Goal: Task Accomplishment & Management: Manage account settings

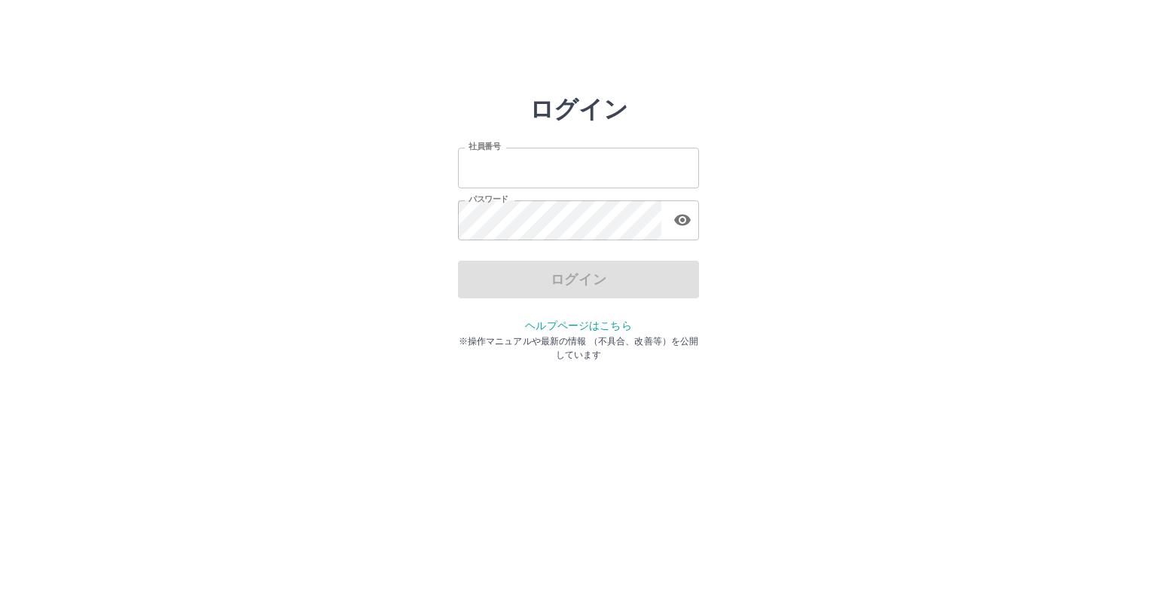
type input "*******"
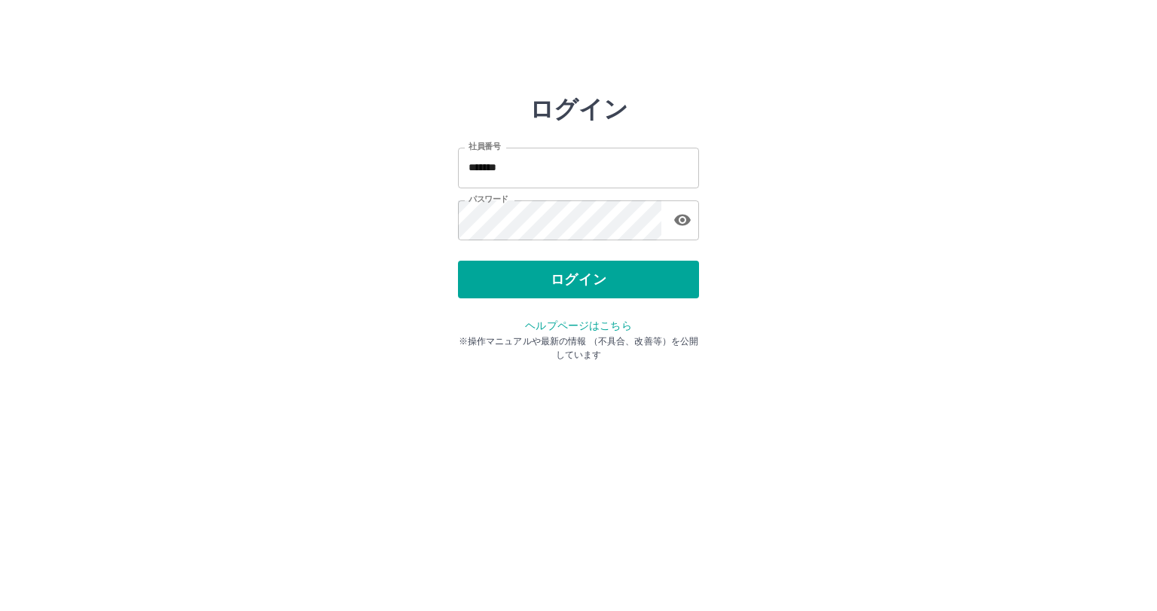
click at [620, 274] on div "ログイン" at bounding box center [578, 280] width 241 height 38
click at [620, 274] on button "ログイン" at bounding box center [578, 280] width 241 height 38
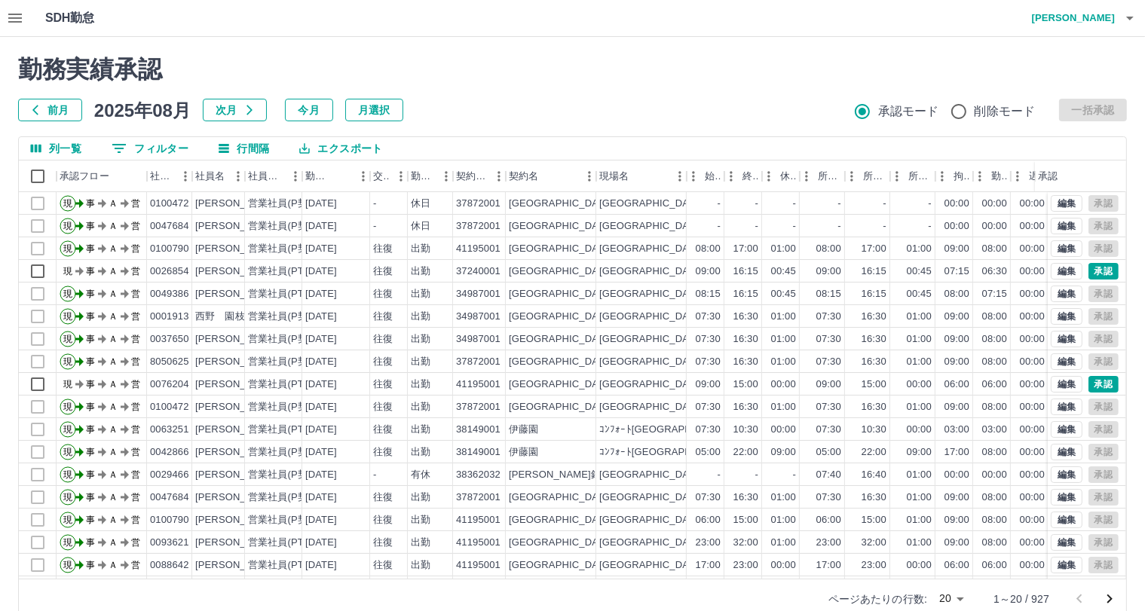
click at [12, 18] on icon "button" at bounding box center [15, 18] width 14 height 9
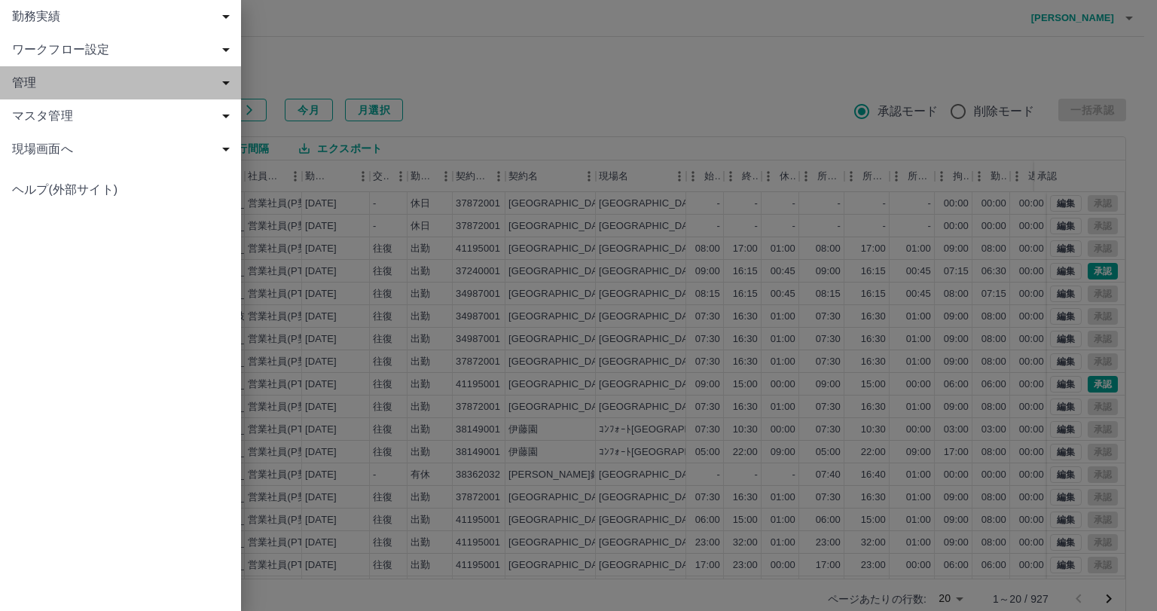
click at [169, 90] on span "管理" at bounding box center [123, 83] width 223 height 18
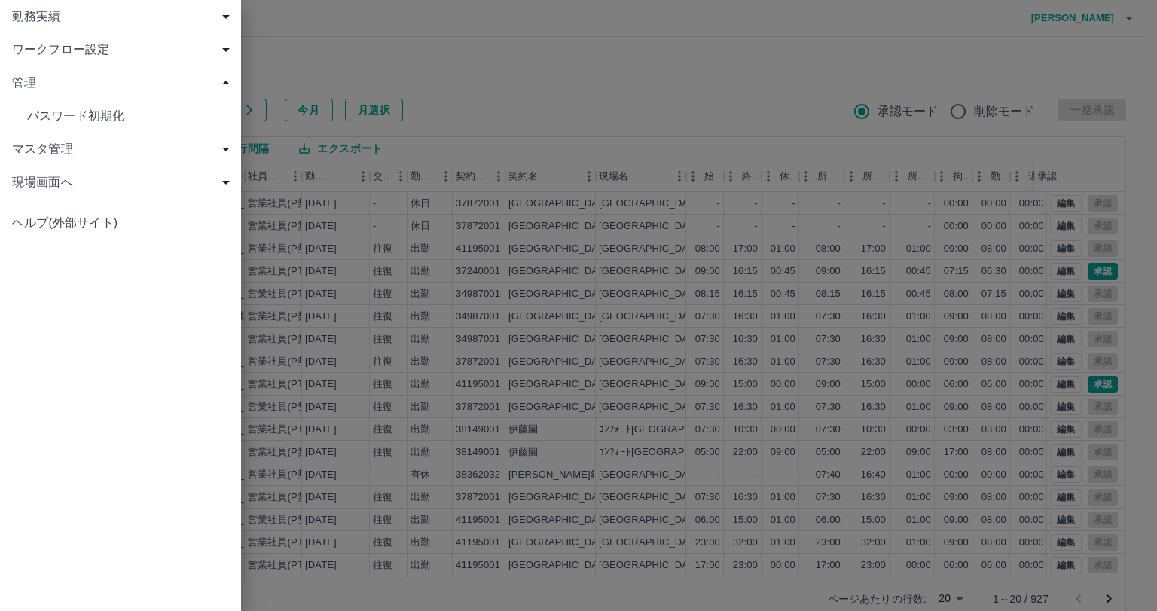
click at [192, 51] on span "ワークフロー設定" at bounding box center [123, 50] width 223 height 18
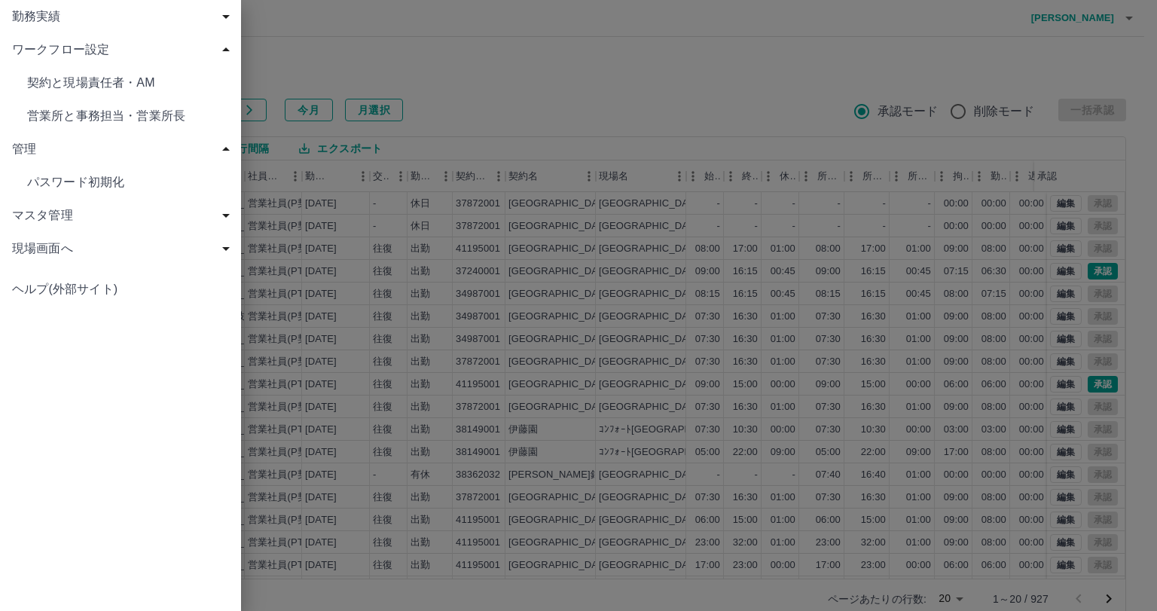
click at [161, 85] on span "契約と現場責任者・AM" at bounding box center [128, 83] width 202 height 18
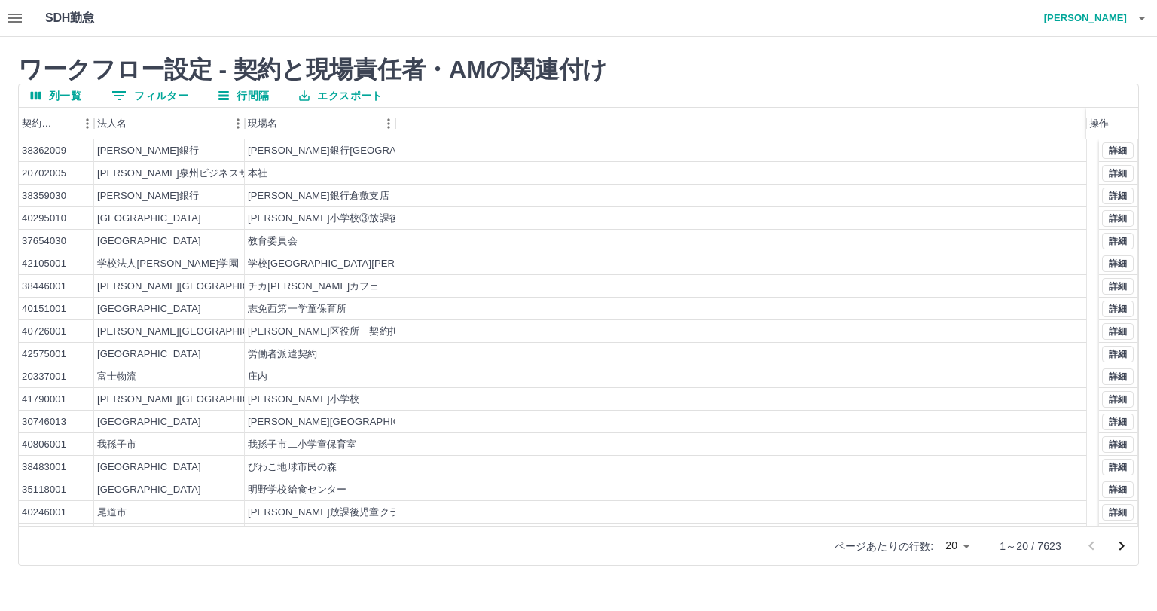
click at [145, 95] on button "0 フィルター" at bounding box center [149, 95] width 101 height 23
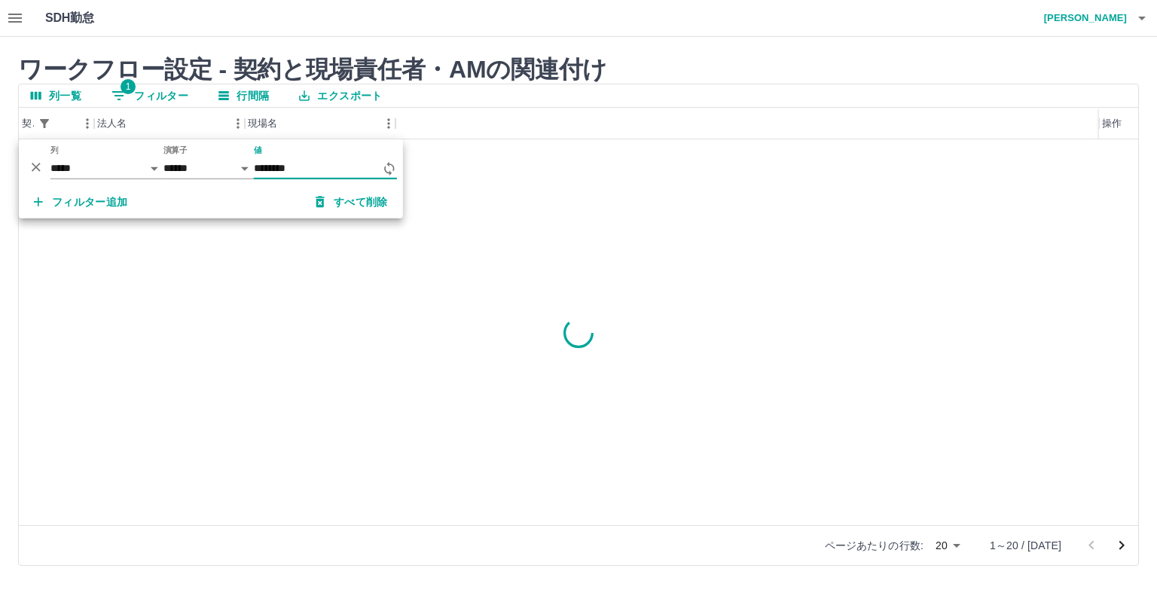
type input "********"
click at [1121, 145] on button "詳細" at bounding box center [1118, 150] width 32 height 17
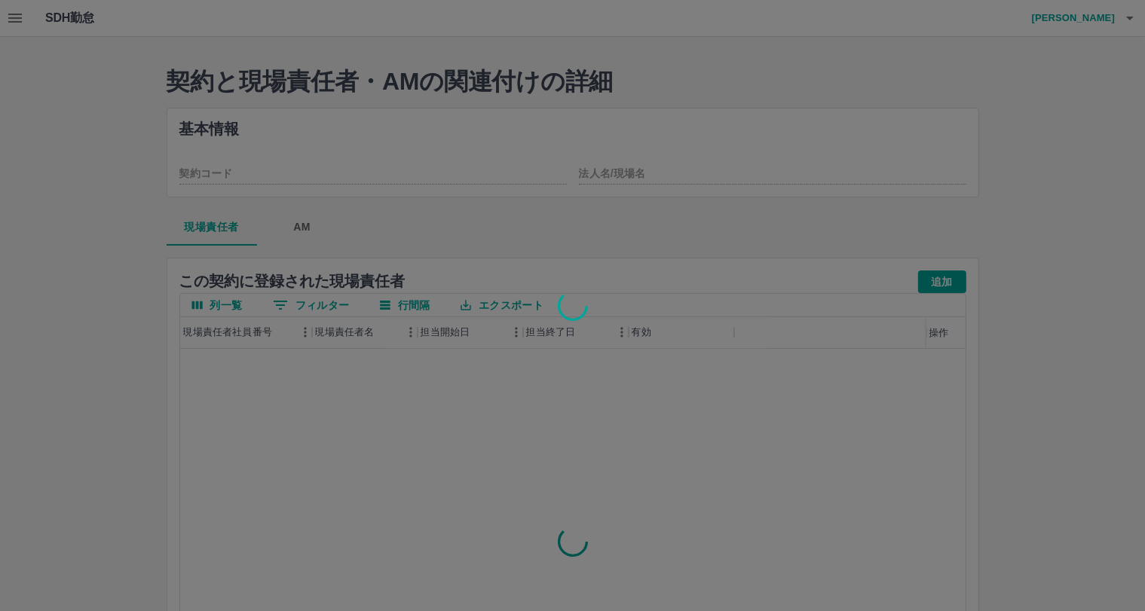
type input "********"
type input "******"
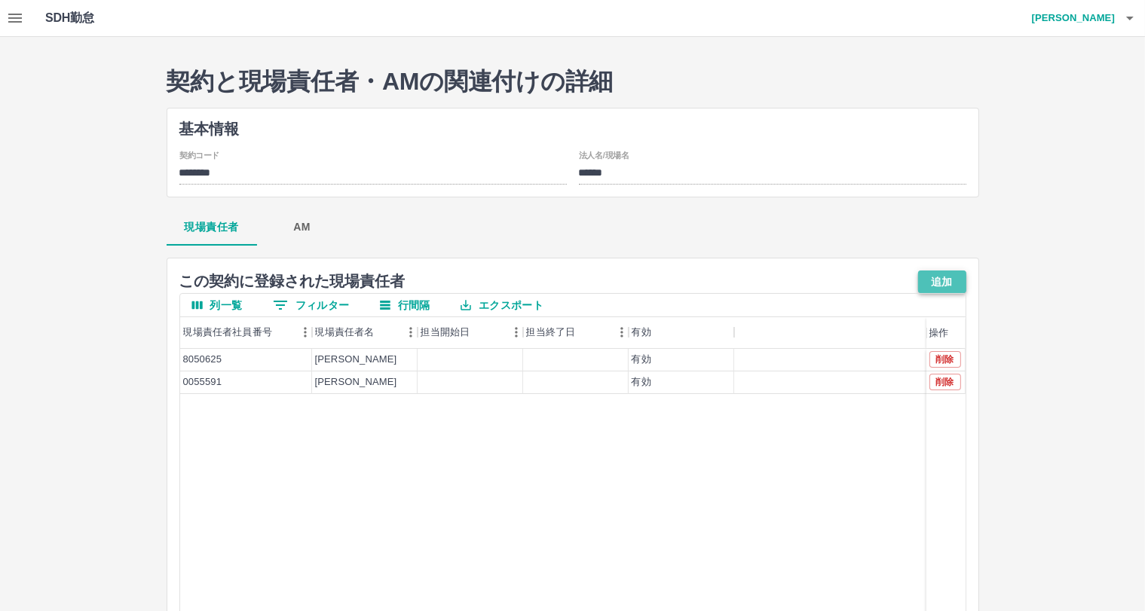
click at [943, 286] on button "追加" at bounding box center [942, 281] width 48 height 23
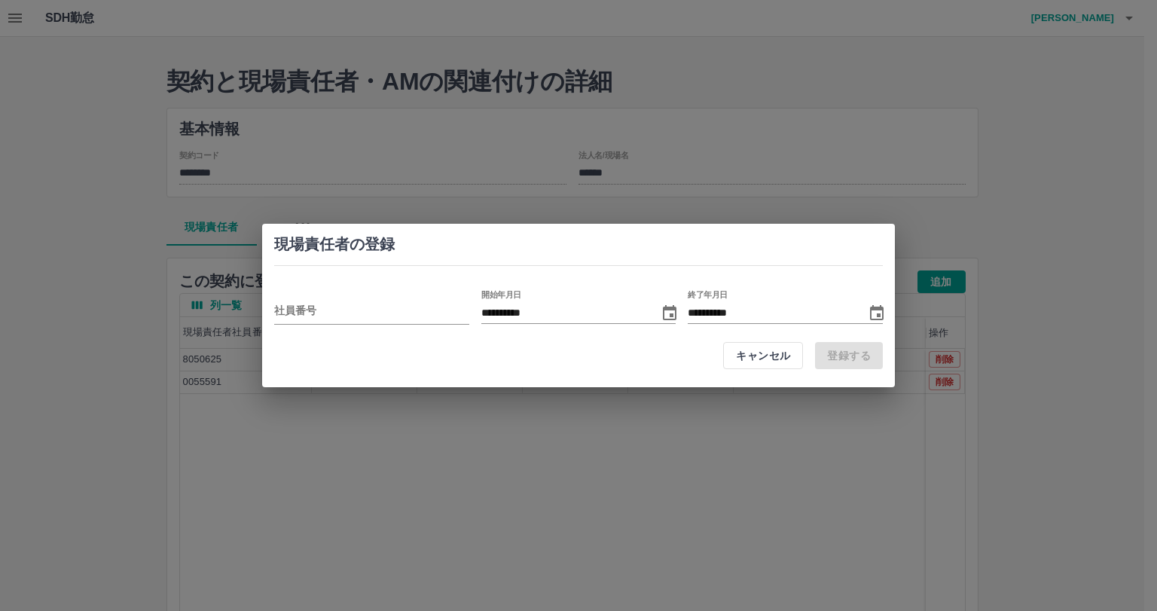
click at [690, 448] on div "**********" at bounding box center [578, 305] width 1157 height 611
click at [387, 316] on input "employeeCode" at bounding box center [360, 313] width 173 height 22
paste input "*****"
click at [305, 342] on li "大仁田　裕一(0022298)" at bounding box center [371, 344] width 195 height 27
type input "*******"
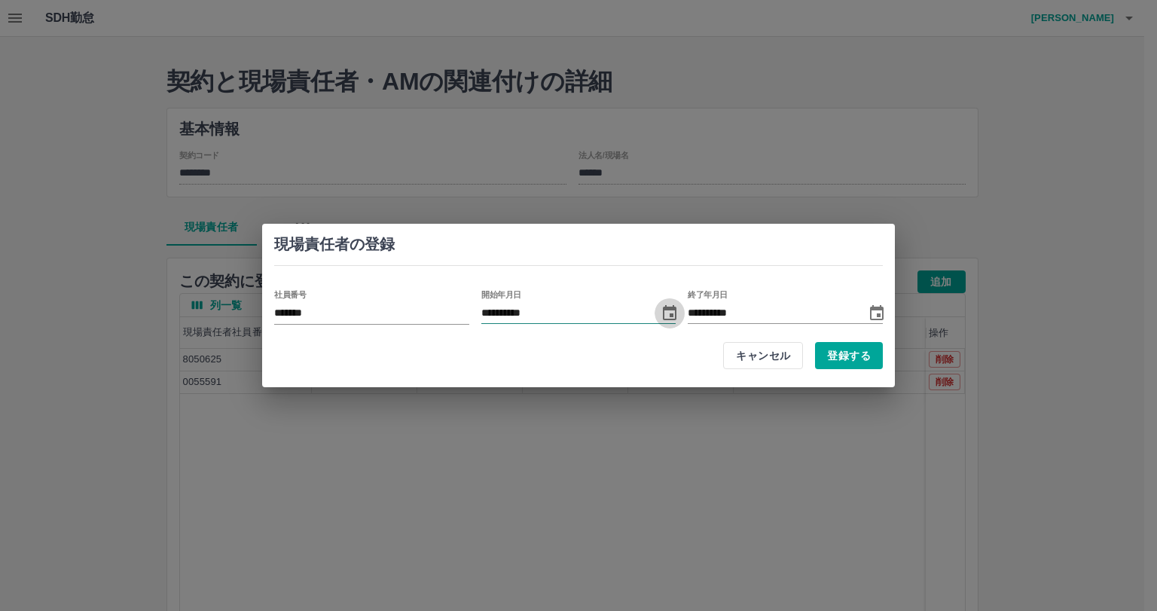
click at [672, 312] on icon "Choose date" at bounding box center [670, 313] width 18 height 18
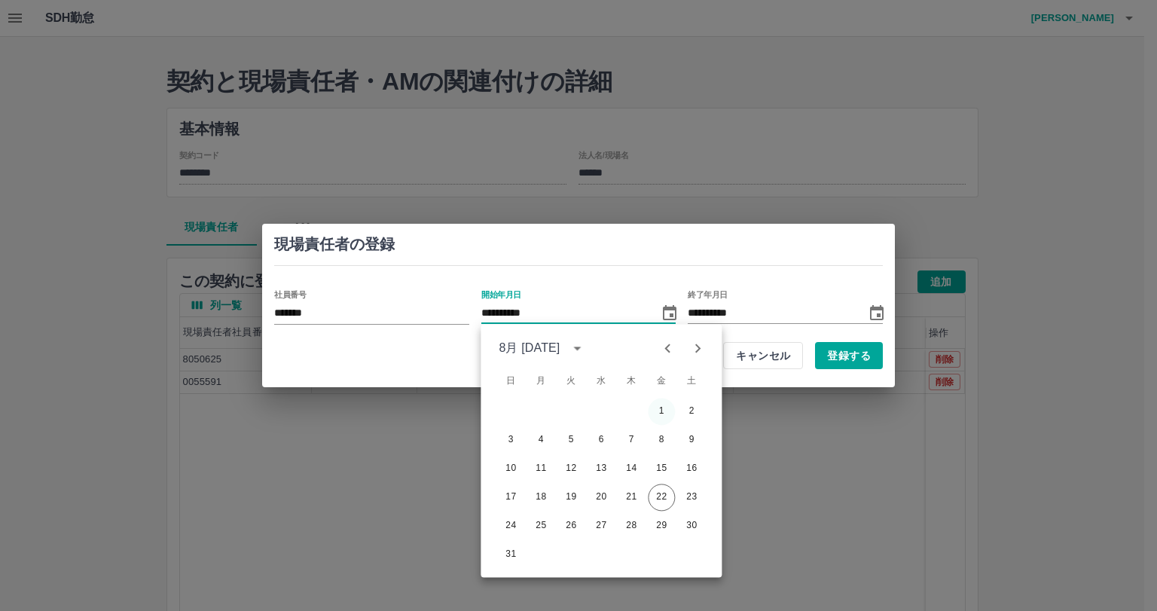
click at [661, 412] on button "1" at bounding box center [661, 411] width 27 height 27
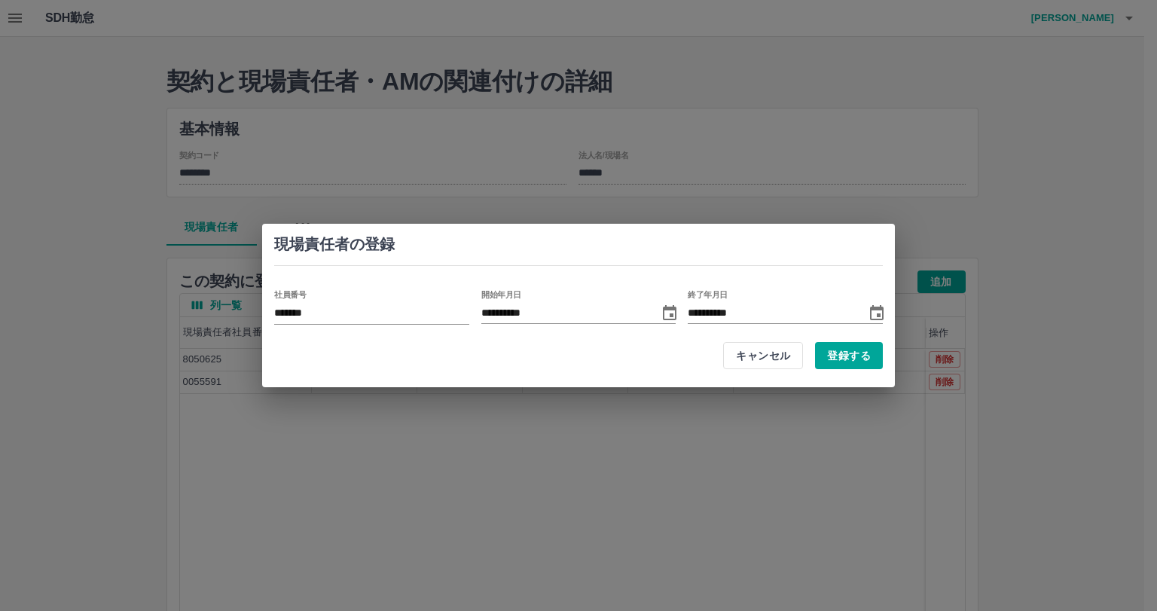
type input "**********"
click at [864, 349] on button "登録する" at bounding box center [849, 355] width 68 height 27
type input "**********"
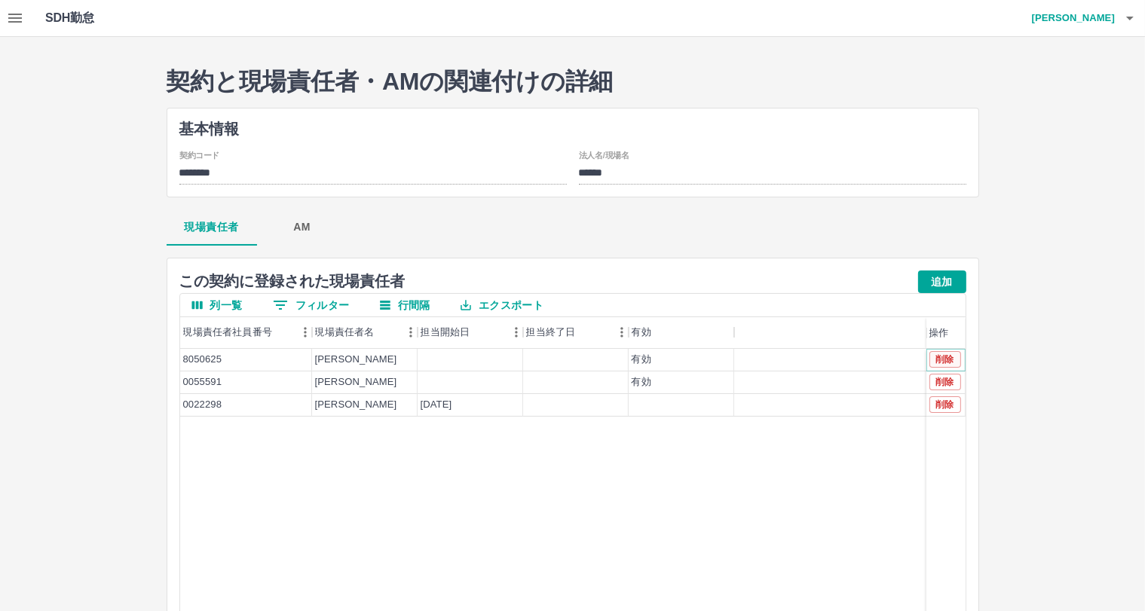
click at [944, 358] on button "削除" at bounding box center [945, 359] width 32 height 17
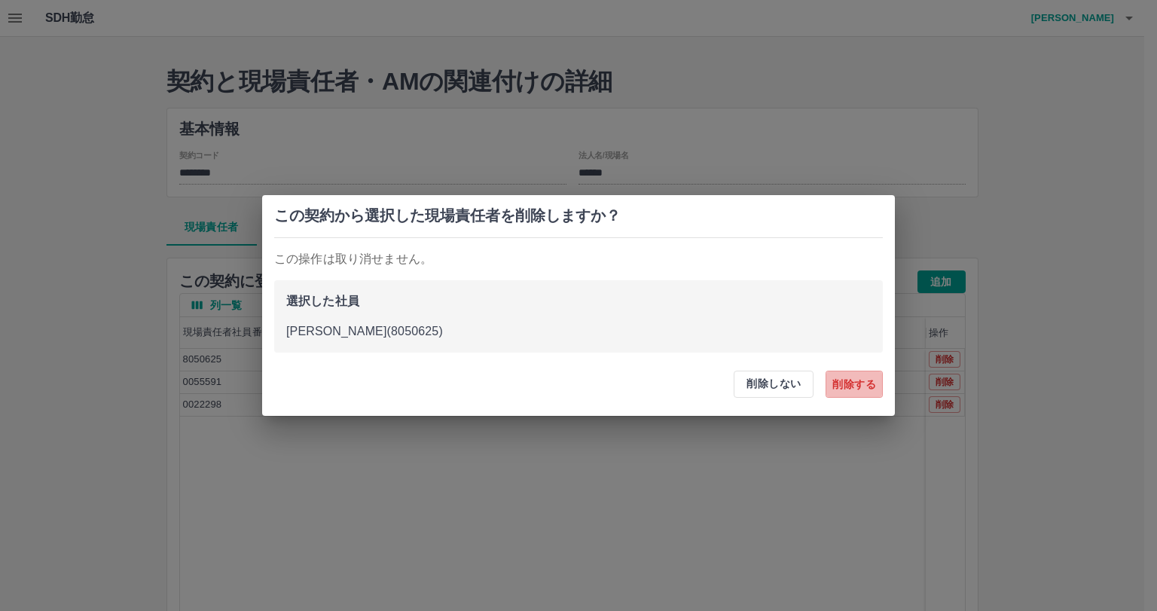
click at [866, 392] on button "削除する" at bounding box center [854, 384] width 57 height 27
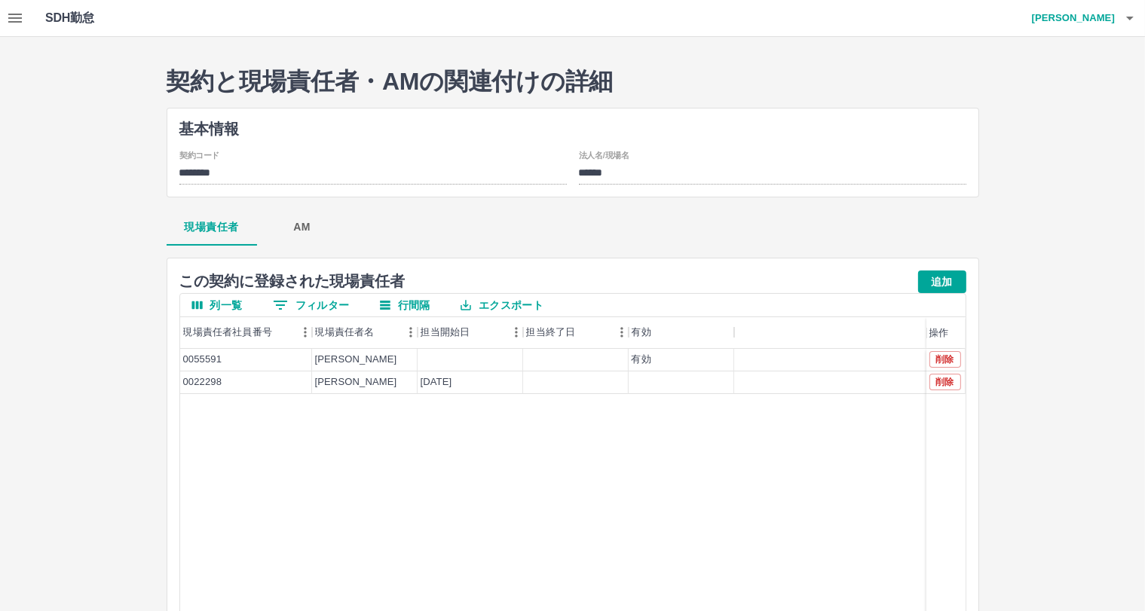
click at [15, 29] on button "button" at bounding box center [15, 18] width 30 height 36
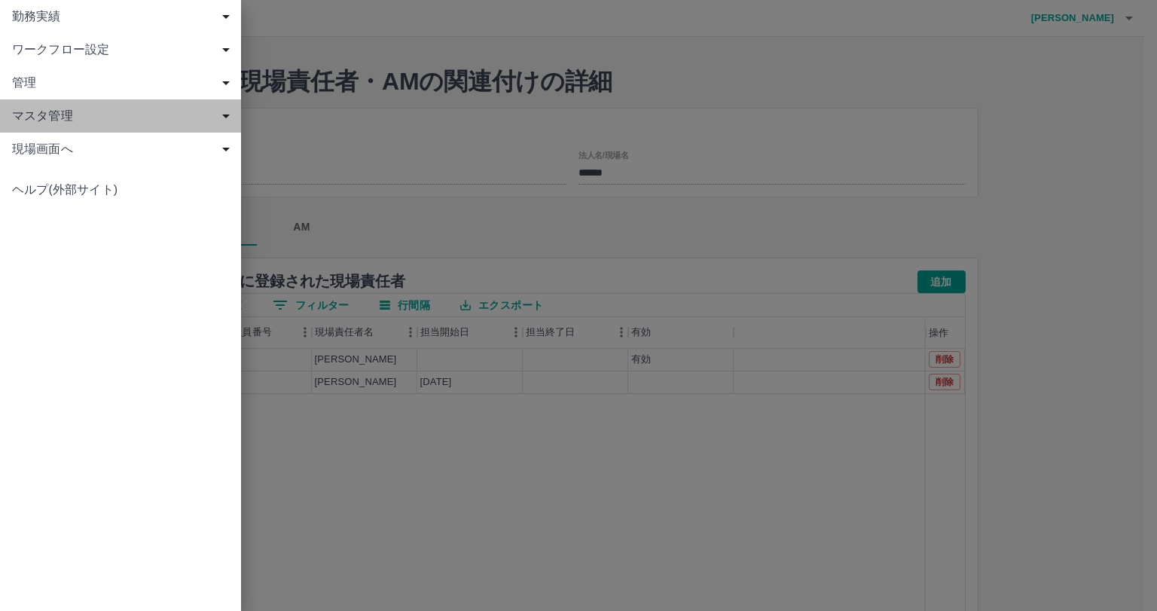
click at [154, 119] on span "マスタ管理" at bounding box center [123, 116] width 223 height 18
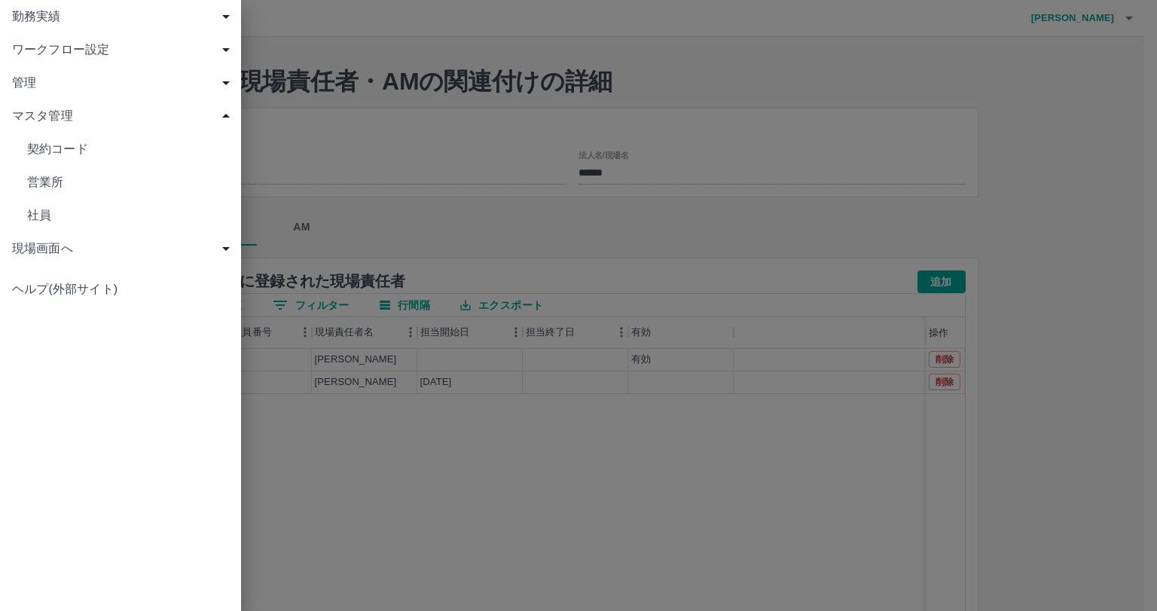
click at [160, 78] on span "管理" at bounding box center [123, 83] width 223 height 18
click at [173, 59] on div "ワークフロー設定" at bounding box center [120, 49] width 241 height 33
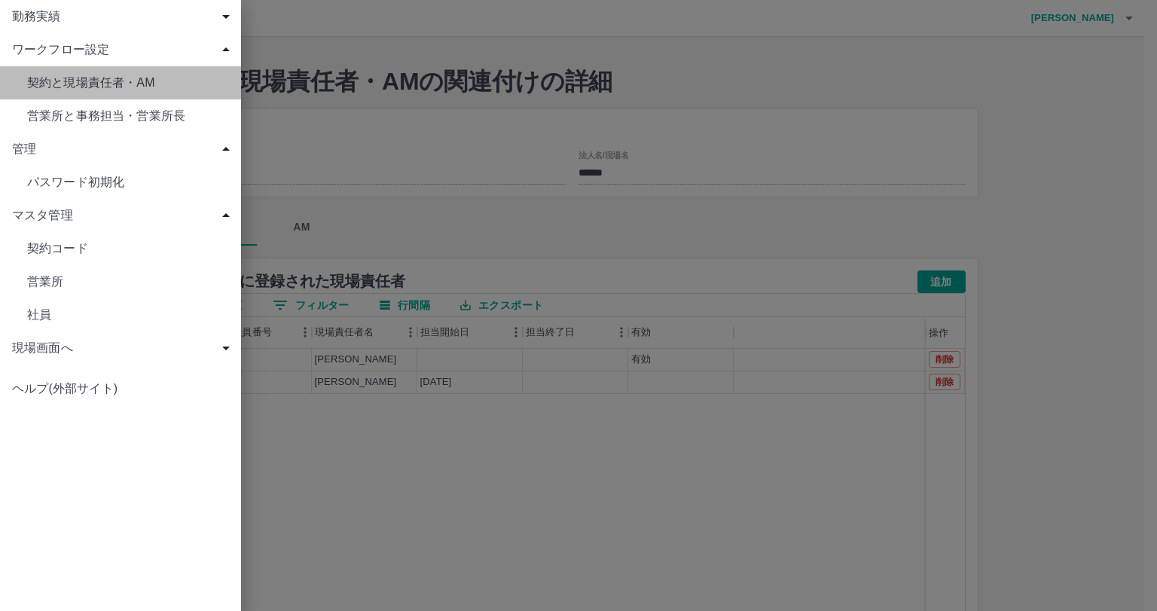
click at [175, 81] on span "契約と現場責任者・AM" at bounding box center [128, 83] width 202 height 18
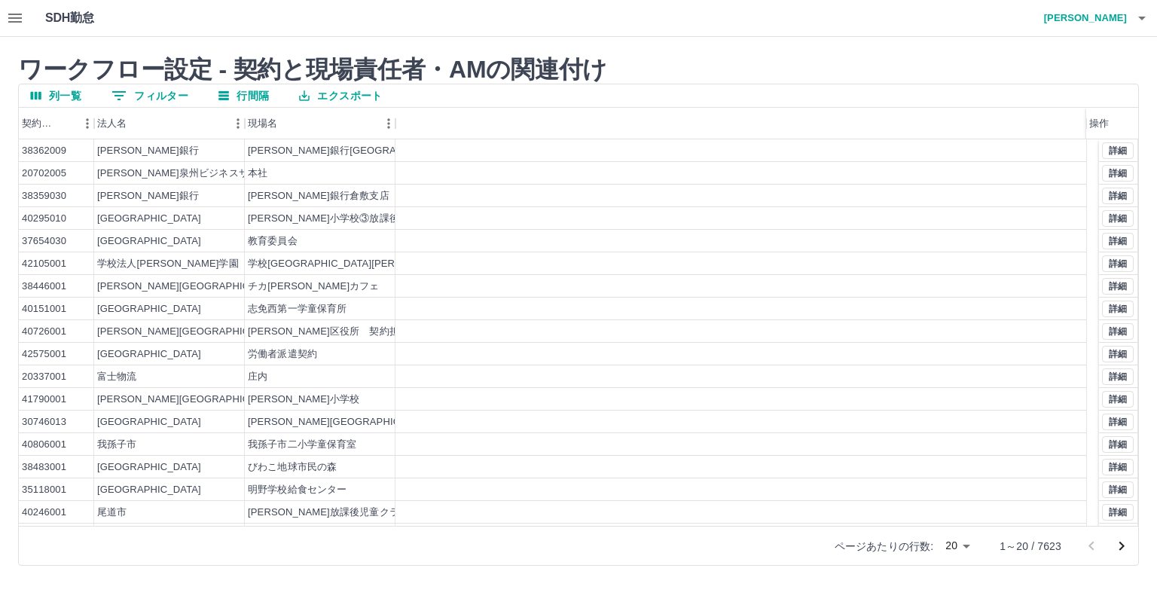
click at [162, 93] on button "0 フィルター" at bounding box center [149, 95] width 101 height 23
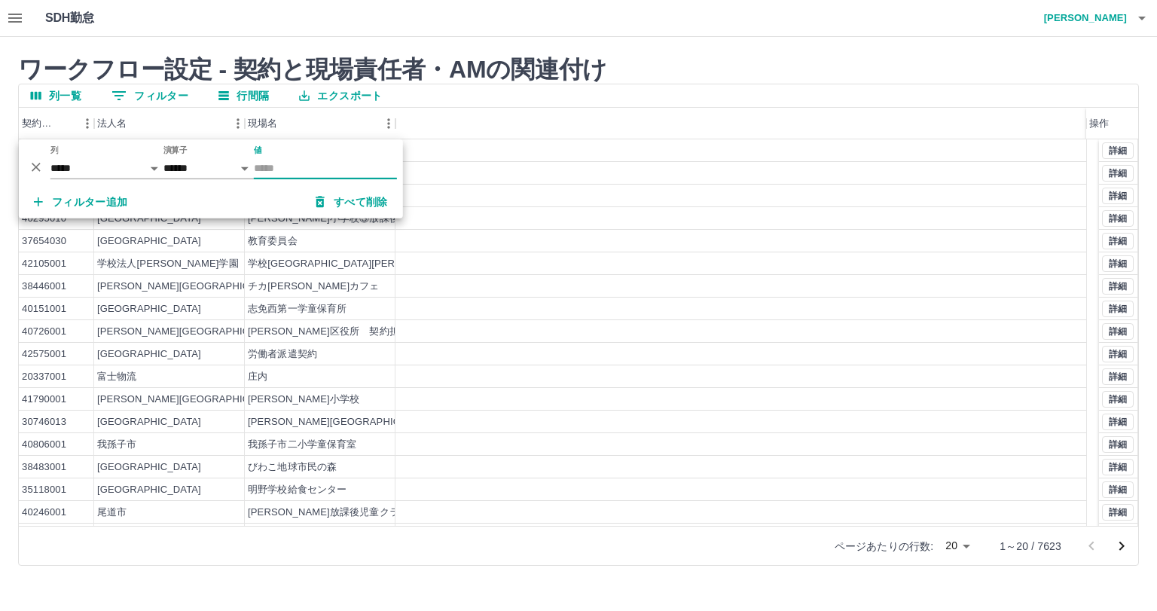
click at [277, 173] on input "値" at bounding box center [325, 168] width 143 height 22
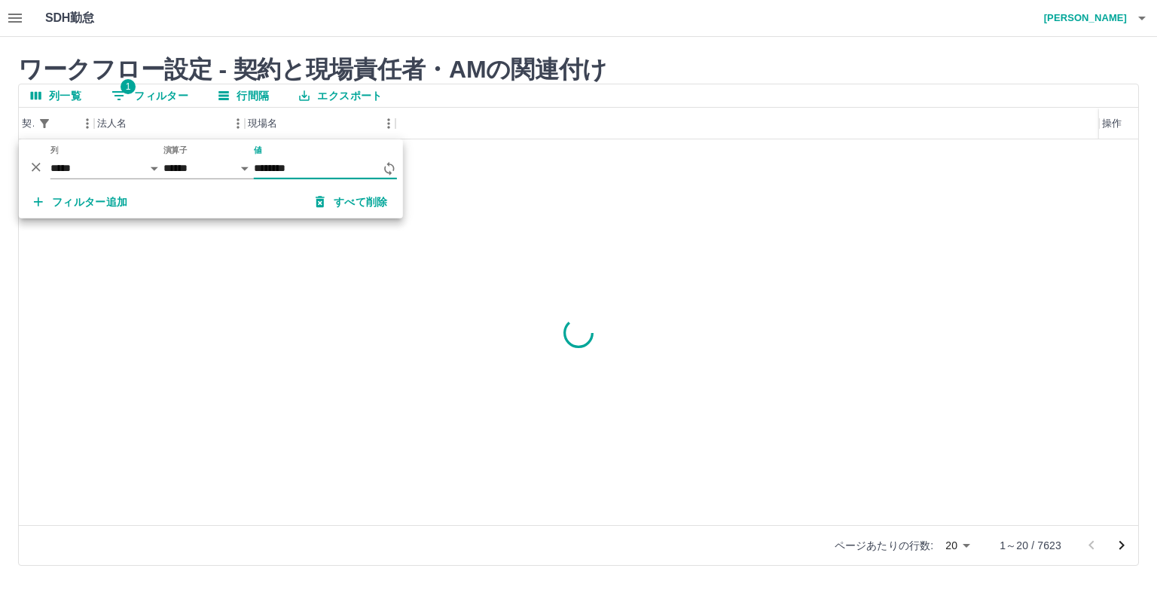
type input "********"
click at [1111, 154] on button "詳細" at bounding box center [1118, 150] width 32 height 17
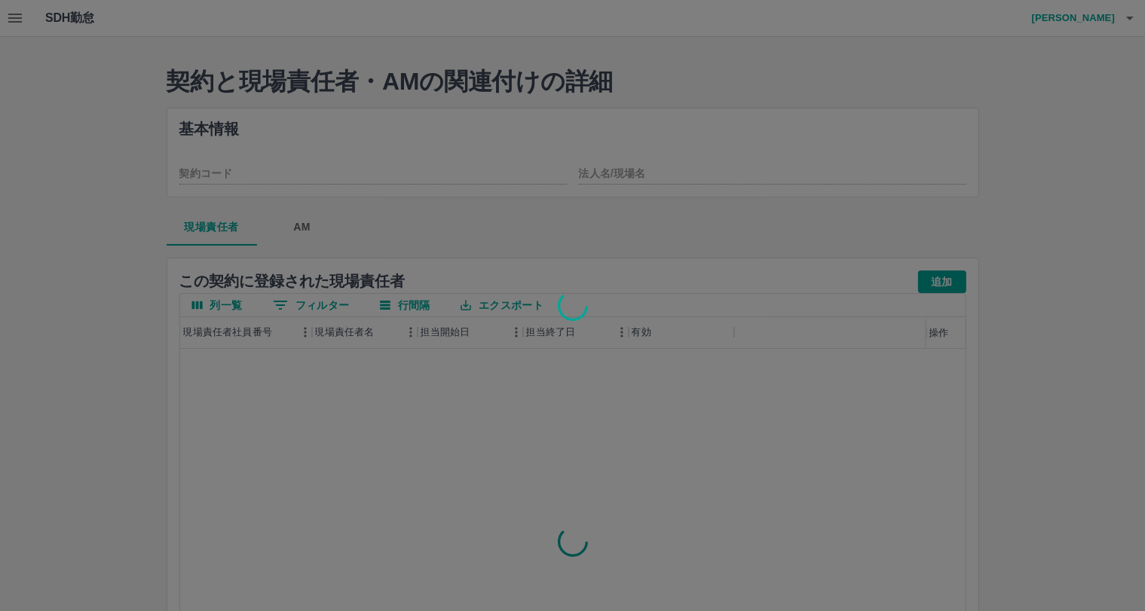
type input "********"
type input "*********"
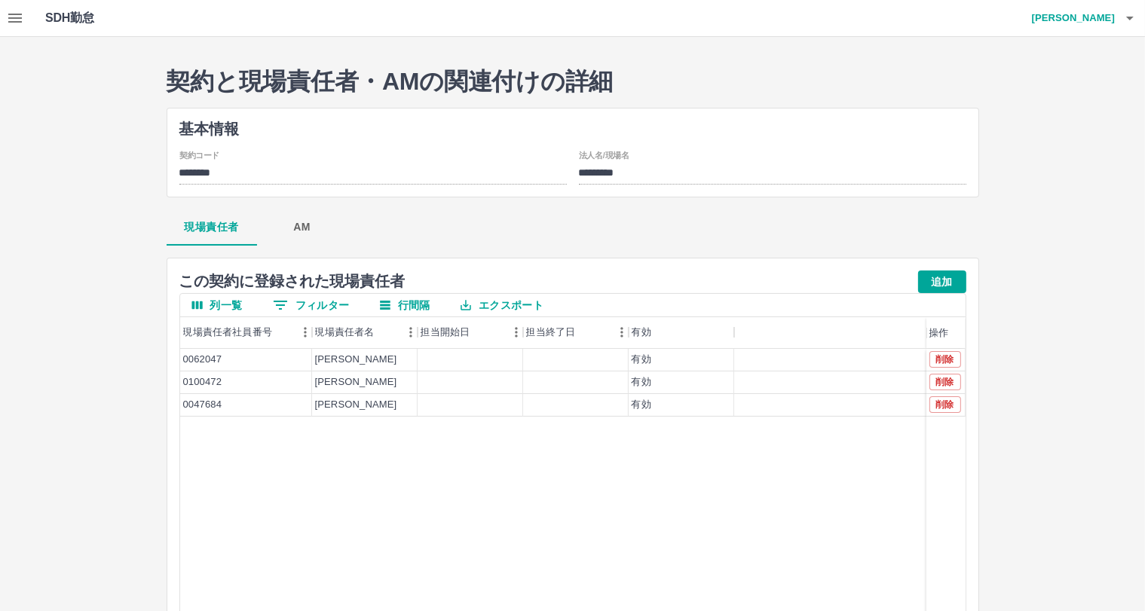
click at [714, 466] on div "0062047 菅原　理央 有効 0100472 荒井　裕理 有効 0047684 本田　理奈 有効 削除 削除 削除" at bounding box center [572, 542] width 785 height 386
click at [689, 481] on div "0062047 菅原　理央 有効 0100472 荒井　裕理 有効 0047684 本田　理奈 有効 削除 削除 削除" at bounding box center [572, 542] width 785 height 386
click at [312, 304] on button "0 フィルター" at bounding box center [311, 305] width 101 height 23
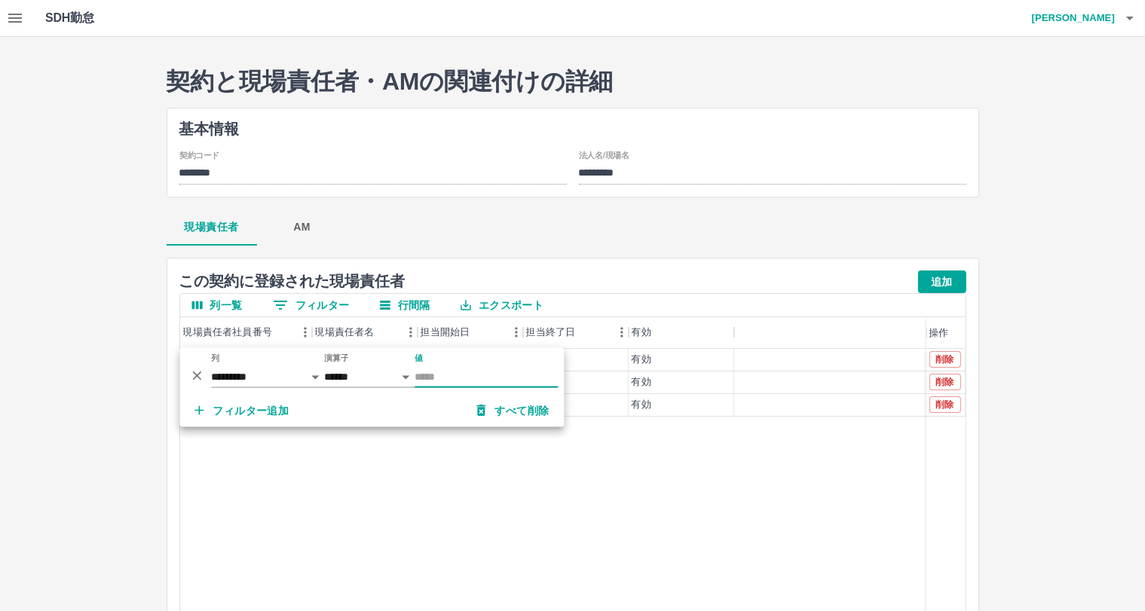
click at [198, 371] on icon "削除" at bounding box center [196, 375] width 15 height 15
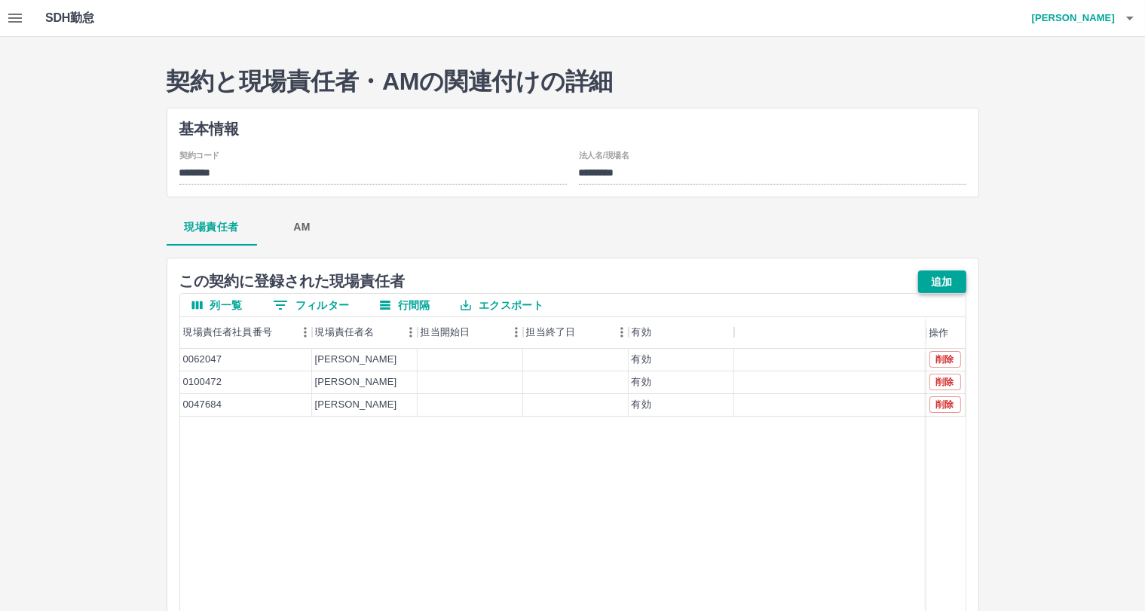
click at [944, 289] on button "追加" at bounding box center [942, 281] width 48 height 23
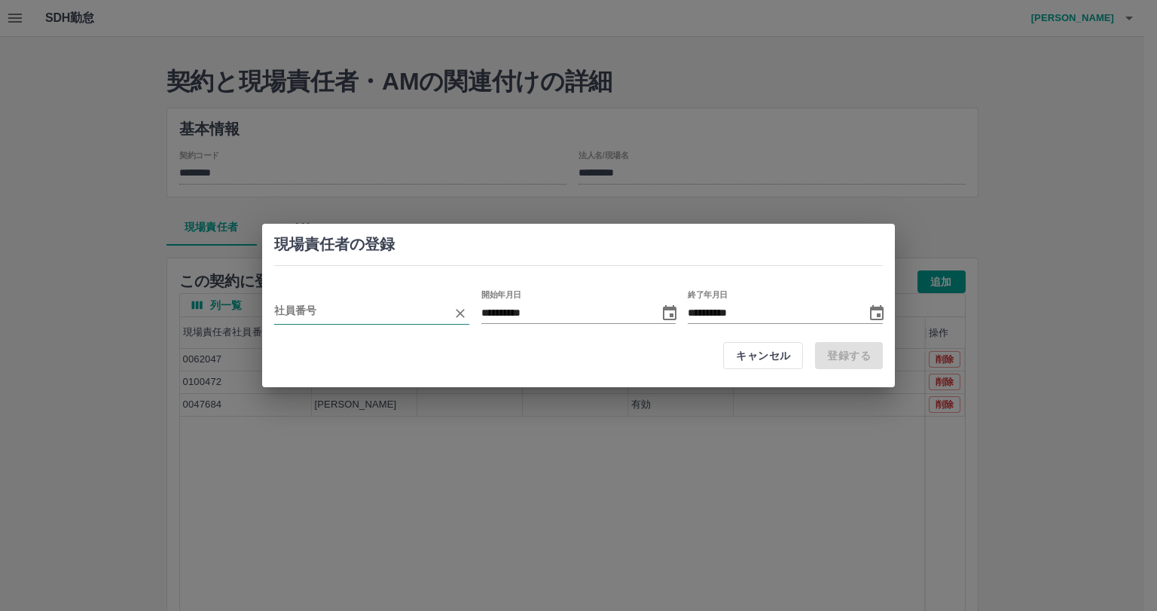
click at [413, 322] on input "employeeCode" at bounding box center [360, 313] width 173 height 22
paste input "*******"
click at [377, 336] on li "西澤　美穂子(8050625)" at bounding box center [371, 344] width 195 height 27
type input "*******"
click at [666, 316] on icon "Choose date" at bounding box center [670, 313] width 18 height 18
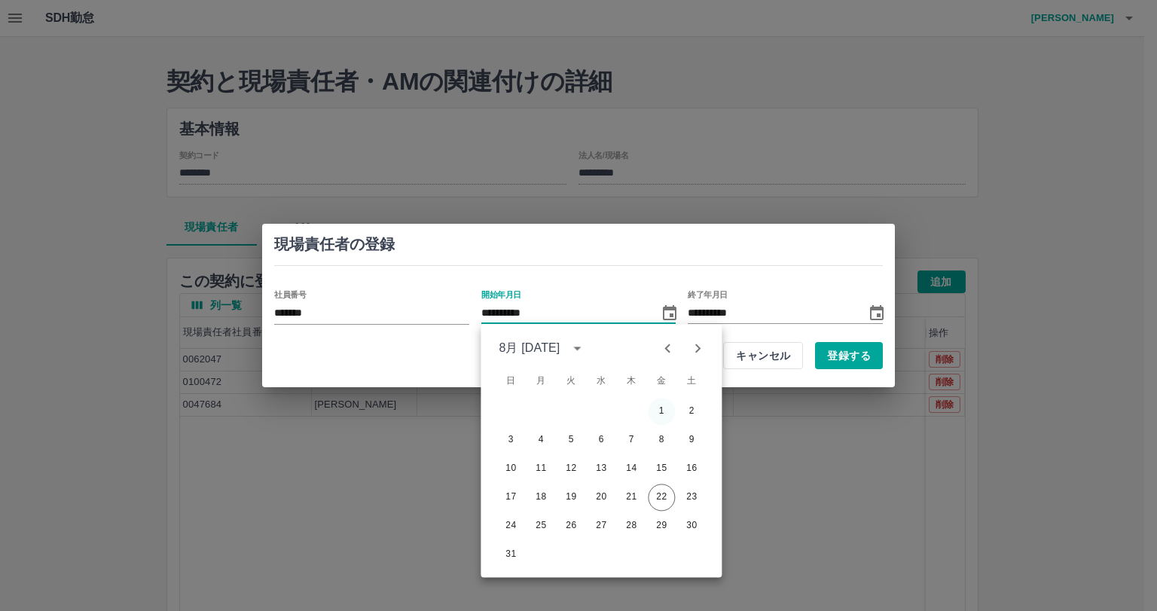
click at [657, 406] on button "1" at bounding box center [661, 411] width 27 height 27
type input "**********"
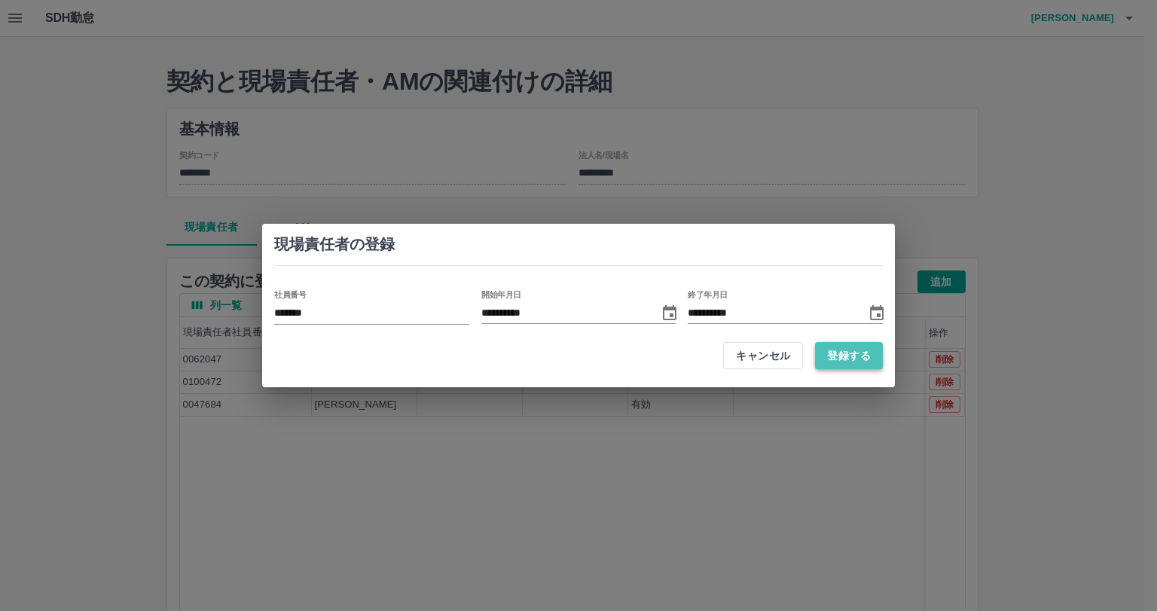
click at [851, 364] on button "登録する" at bounding box center [849, 355] width 68 height 27
type input "**********"
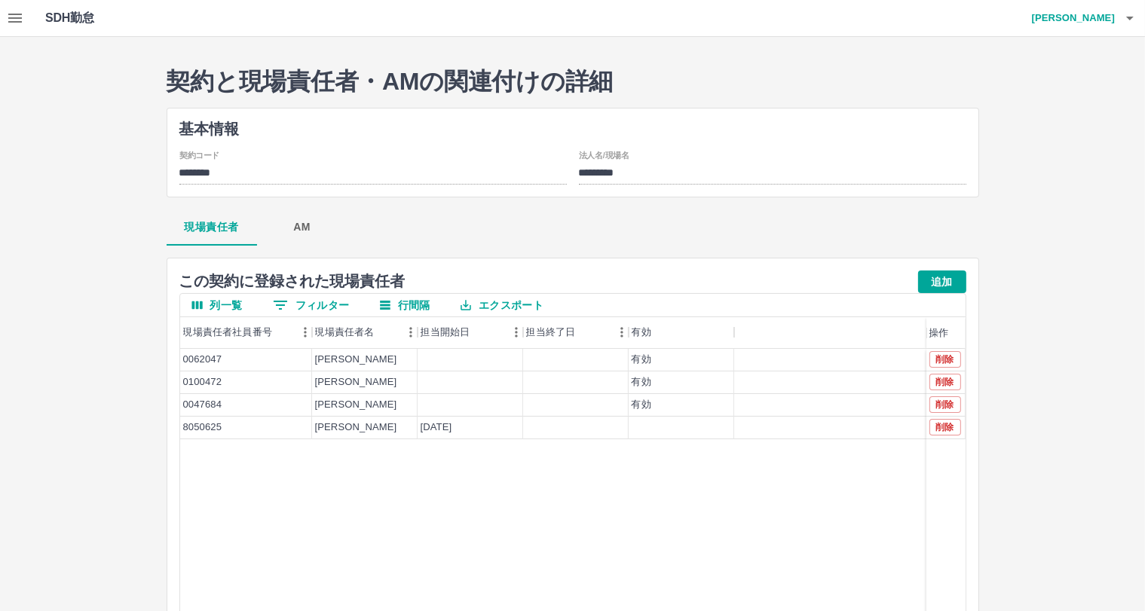
click at [786, 216] on div "現場責任者 AM" at bounding box center [573, 227] width 812 height 36
click at [17, 21] on icon "button" at bounding box center [15, 18] width 14 height 9
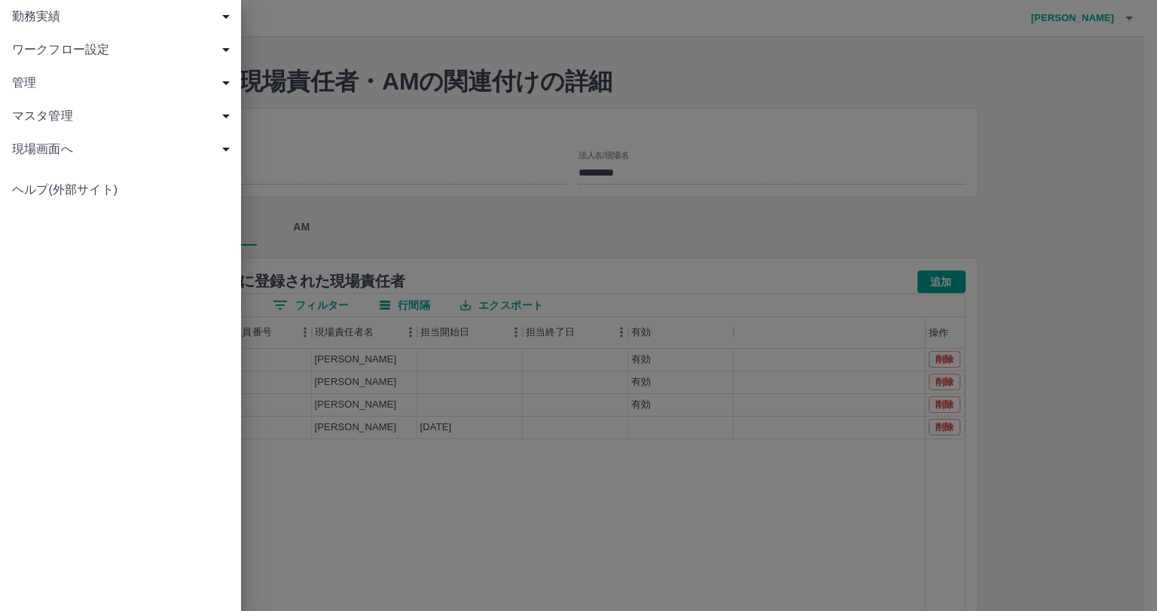
click at [63, 151] on span "現場画面へ" at bounding box center [123, 149] width 223 height 18
click at [134, 119] on span "マスタ管理" at bounding box center [123, 116] width 223 height 18
click at [99, 215] on span "社員" at bounding box center [128, 215] width 202 height 18
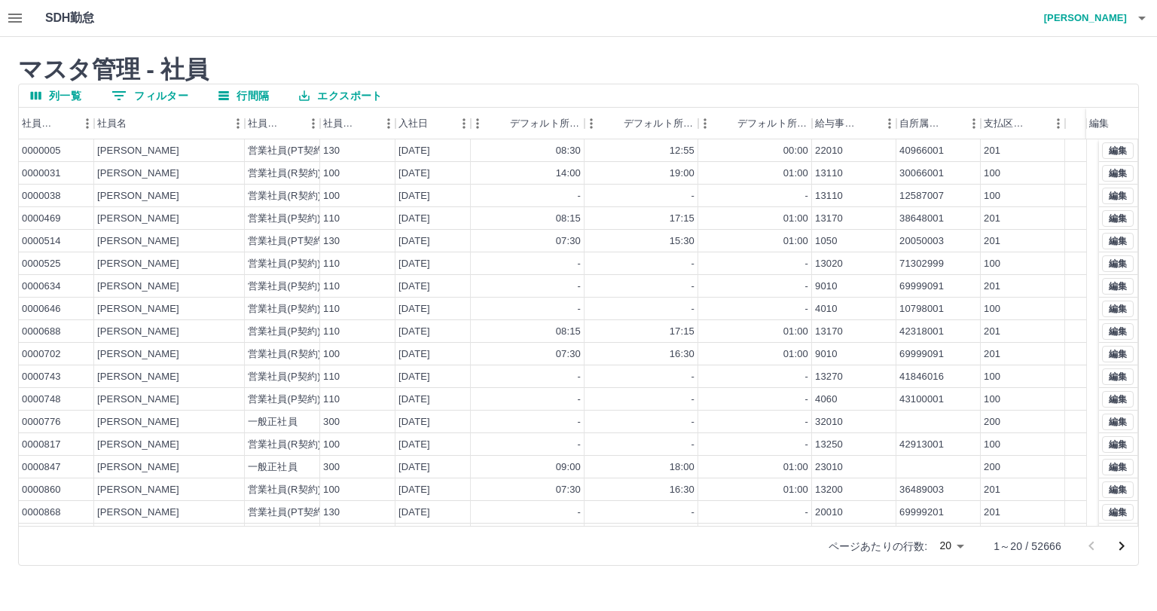
click at [161, 93] on button "0 フィルター" at bounding box center [149, 95] width 101 height 23
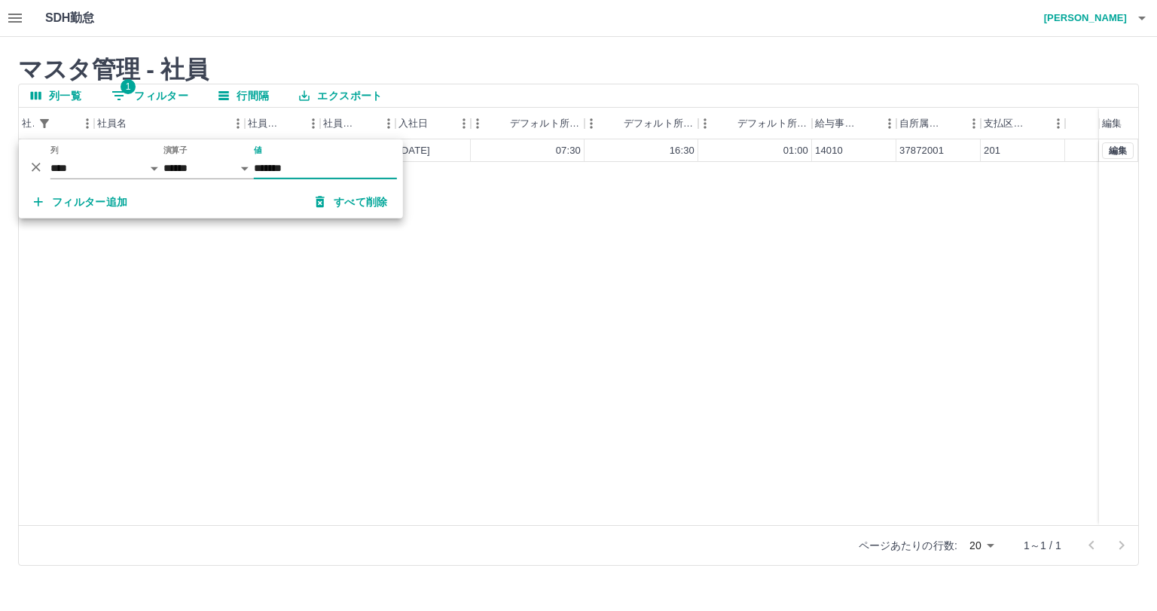
type input "*******"
click at [683, 283] on div "8050625 西澤　美穂子 営業社員(P契約) 110 2005-04-01 07:30 16:30 01:00 14010 37872001 201 編集" at bounding box center [579, 332] width 1120 height 386
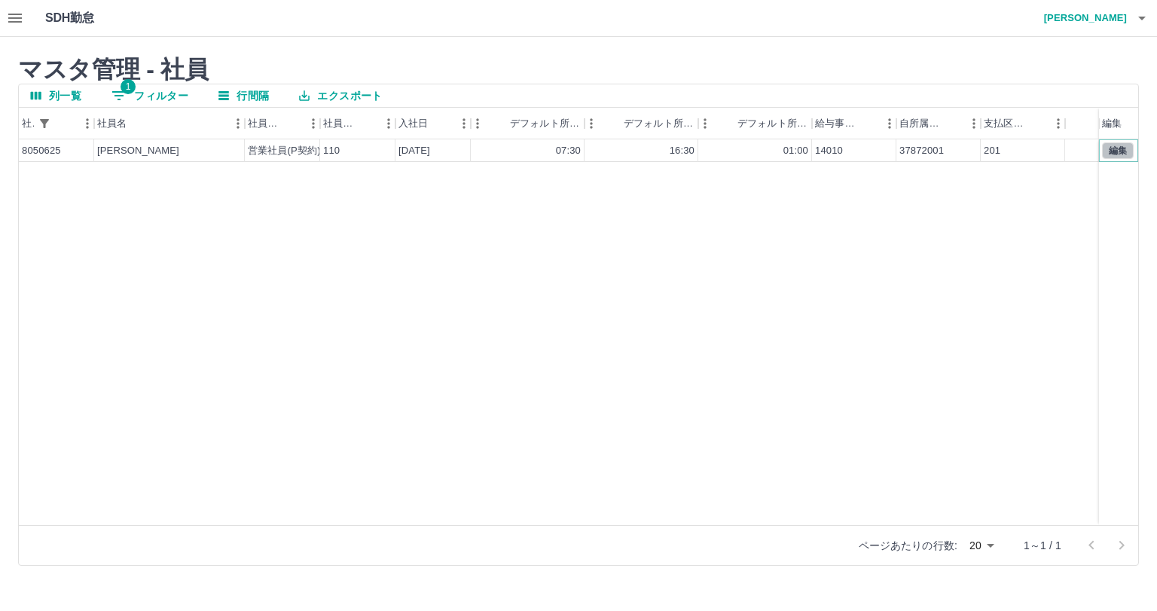
click at [1124, 153] on button "編集" at bounding box center [1118, 150] width 32 height 17
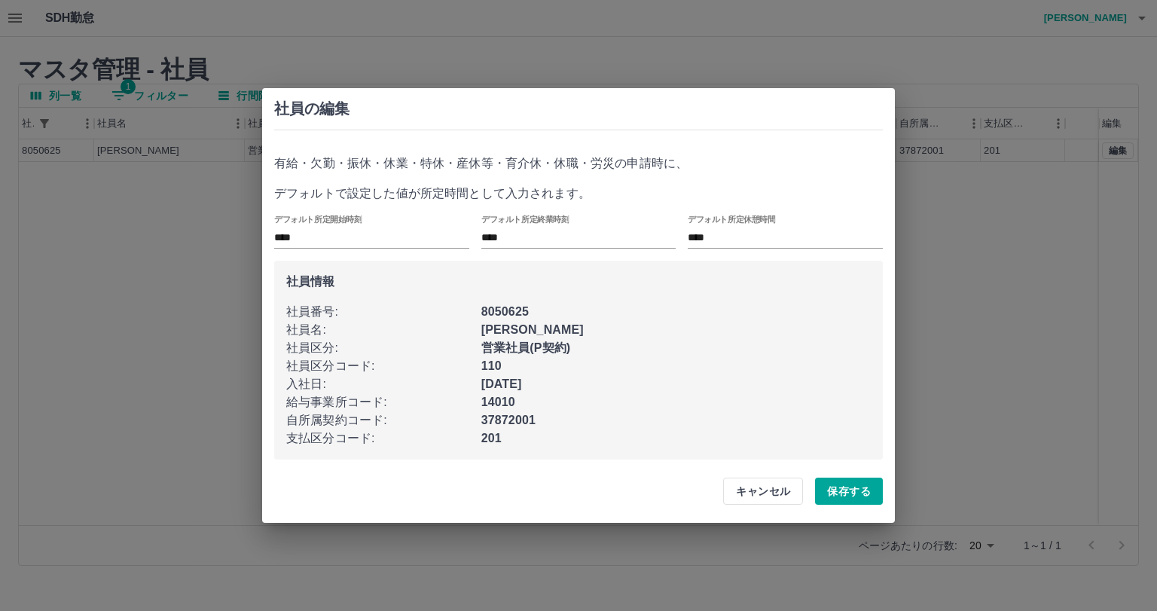
click at [531, 424] on p "37872001" at bounding box center [676, 420] width 390 height 18
click at [640, 112] on h2 "社員の編集" at bounding box center [578, 108] width 609 height 17
click at [1025, 301] on div "社員の編集 有給・欠勤・振休・休業・特休・産休等・育介休・休職・労災の申請時に、 デフォルトで設定した値が所定時間として入力されます。 デフォルト所定開始時刻…" at bounding box center [578, 305] width 1157 height 611
click at [809, 112] on h2 "社員の編集" at bounding box center [578, 108] width 609 height 17
click at [778, 502] on button "キャンセル" at bounding box center [763, 491] width 80 height 27
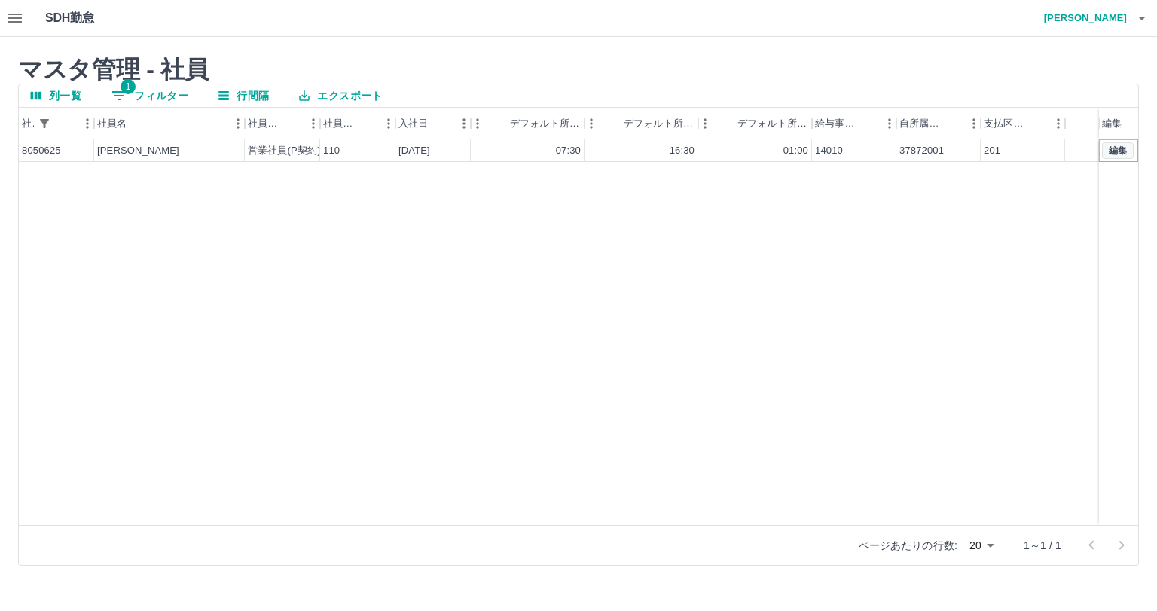
click at [1113, 144] on button "編集" at bounding box center [1118, 150] width 32 height 17
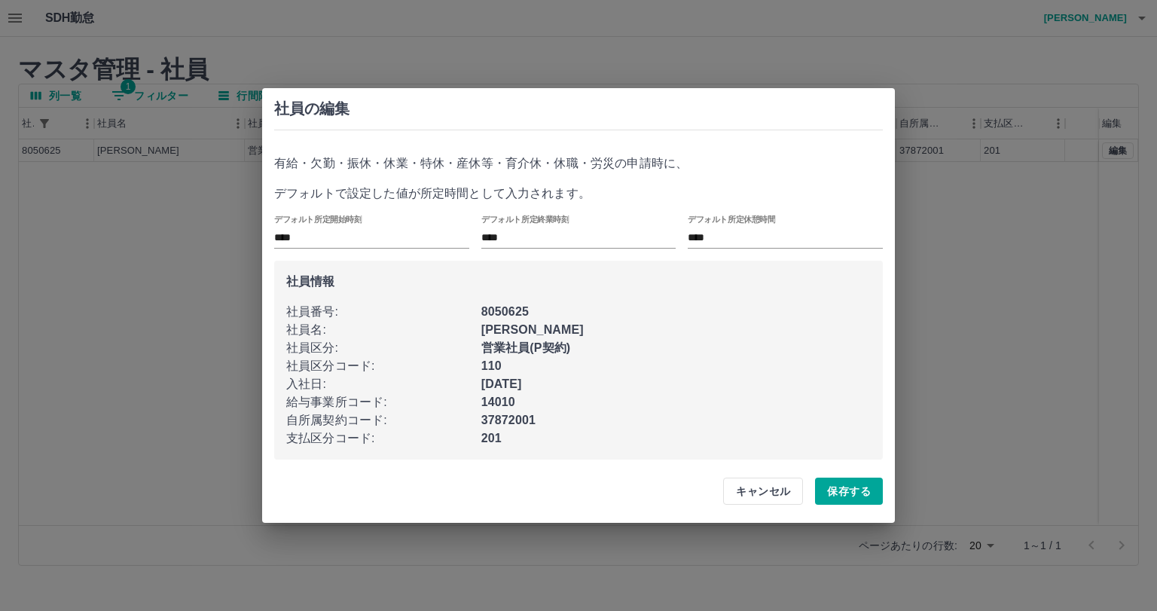
click at [538, 417] on p "37872001" at bounding box center [676, 420] width 390 height 18
click at [583, 192] on p "デフォルトで設定した値が所定時間として入力されます。" at bounding box center [578, 194] width 609 height 18
click at [600, 196] on p "デフォルトで設定した値が所定時間として入力されます。" at bounding box center [578, 194] width 609 height 18
click at [585, 196] on p "デフォルトで設定した値が所定時間として入力されます。" at bounding box center [578, 194] width 609 height 18
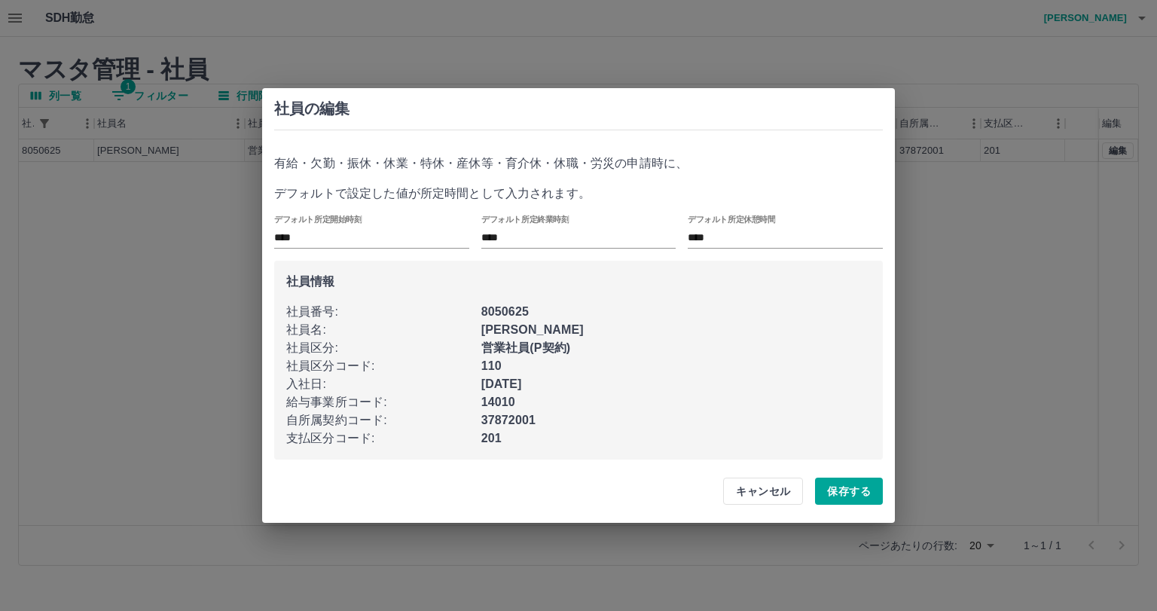
click at [585, 196] on p "デフォルトで設定した値が所定時間として入力されます。" at bounding box center [578, 194] width 609 height 18
click at [594, 191] on p "デフォルトで設定した値が所定時間として入力されます。" at bounding box center [578, 194] width 609 height 18
drag, startPoint x: 689, startPoint y: 164, endPoint x: 595, endPoint y: 189, distance: 96.9
click at [595, 189] on div "有給・欠勤・振休・休業・特休・産休等・育介休・休職・労災の申請時に、 デフォルトで設定した値が所定時間として入力されます。 デフォルト所定開始時刻 **** …" at bounding box center [578, 306] width 609 height 305
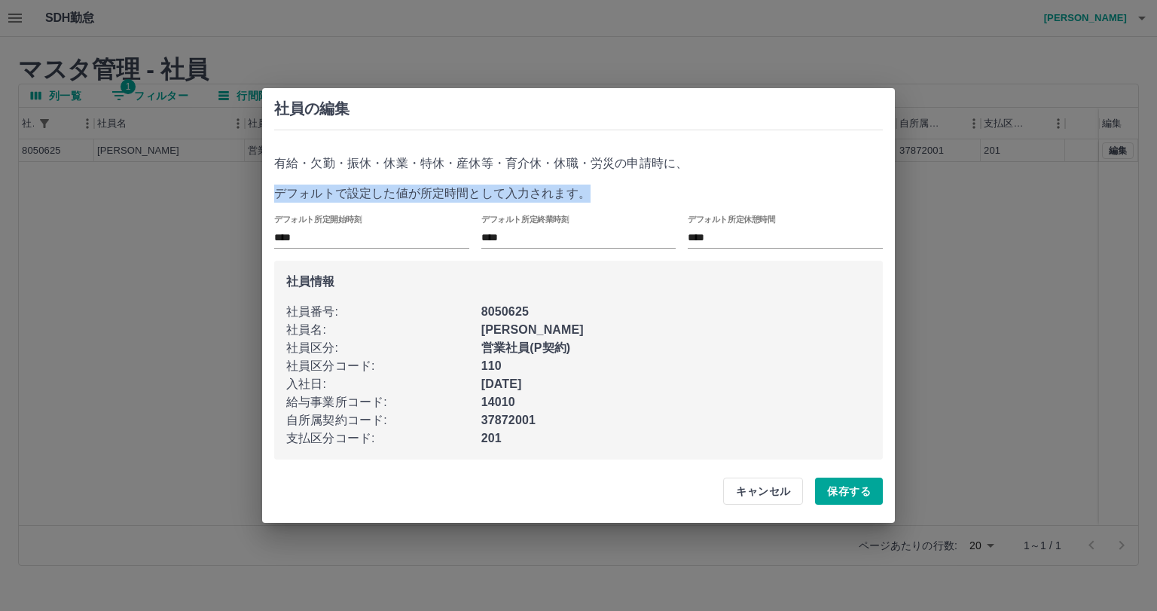
click at [595, 189] on p "デフォルトで設定した値が所定時間として入力されます。" at bounding box center [578, 194] width 609 height 18
click at [586, 197] on p "デフォルトで設定した値が所定時間として入力されます。" at bounding box center [578, 194] width 609 height 18
click at [681, 167] on p "有給・欠勤・振休・休業・特休・産休等・育介休・休職・労災の申請時に、" at bounding box center [578, 163] width 609 height 18
click at [946, 317] on div "社員の編集 有給・欠勤・振休・休業・特休・産休等・育介休・休職・労災の申請時に、 デフォルトで設定した値が所定時間として入力されます。 デフォルト所定開始時刻…" at bounding box center [578, 305] width 1157 height 611
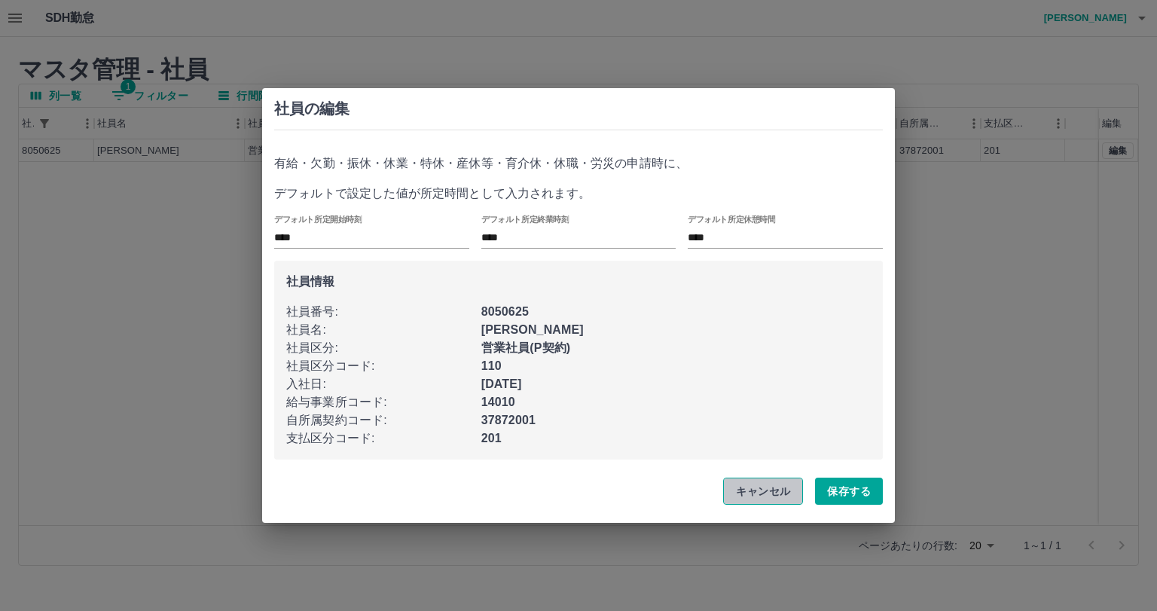
click at [755, 498] on button "キャンセル" at bounding box center [763, 491] width 80 height 27
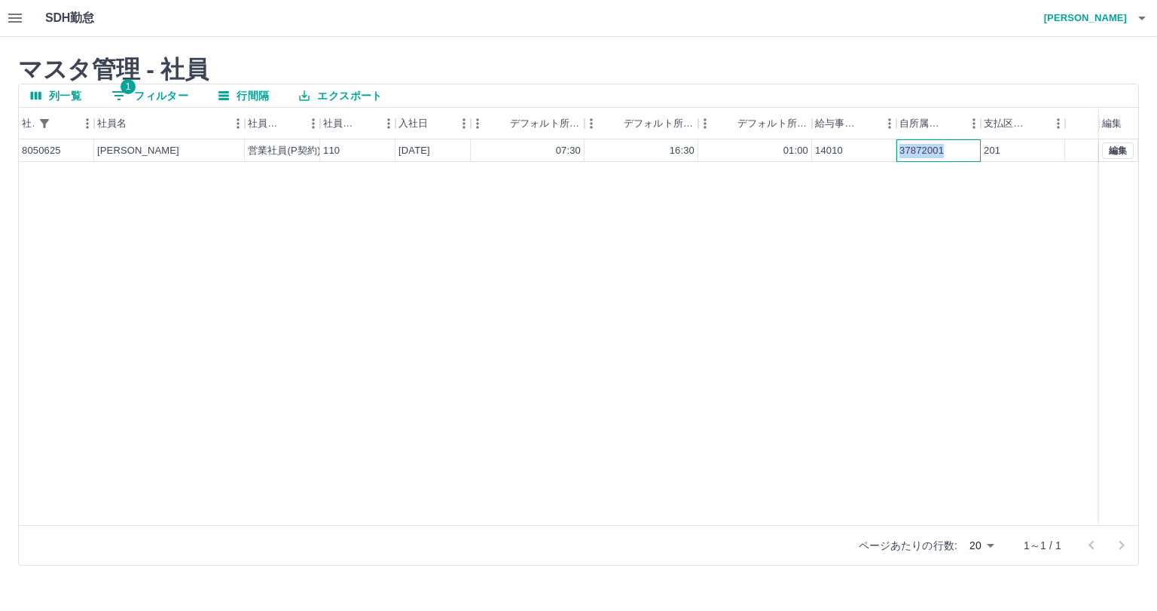
drag, startPoint x: 901, startPoint y: 152, endPoint x: 943, endPoint y: 147, distance: 42.5
click at [943, 147] on div "37872001" at bounding box center [922, 151] width 44 height 14
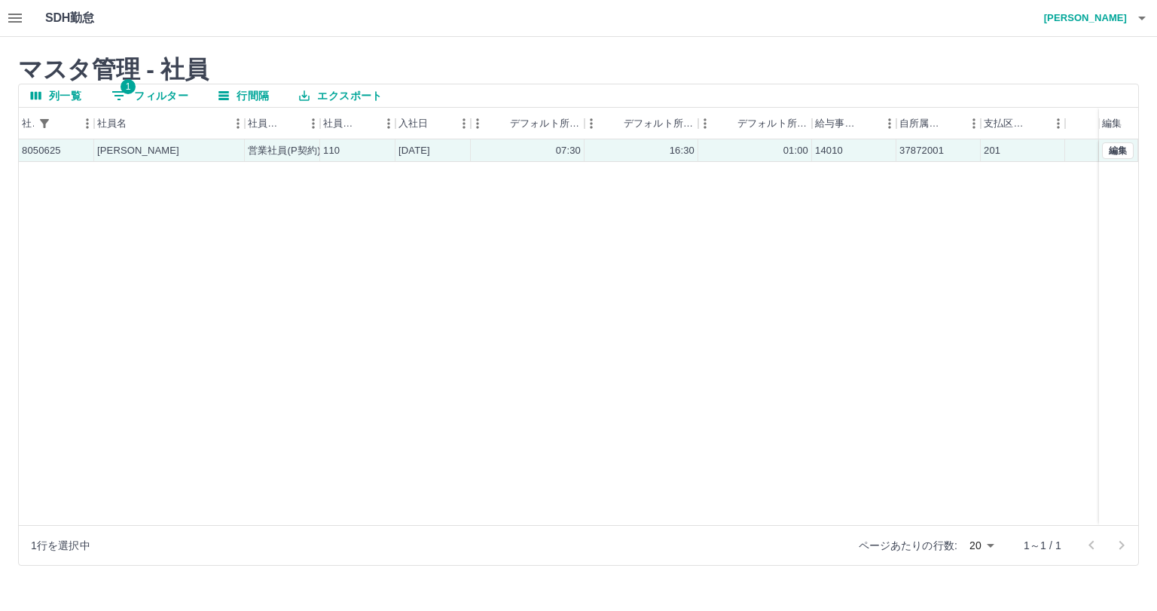
click at [928, 216] on div "8050625 西澤　美穂子 営業社員(P契約) 110 2005-04-01 07:30 16:30 01:00 14010 37872001 201 編集" at bounding box center [579, 332] width 1120 height 386
click at [1121, 150] on button "編集" at bounding box center [1118, 150] width 32 height 17
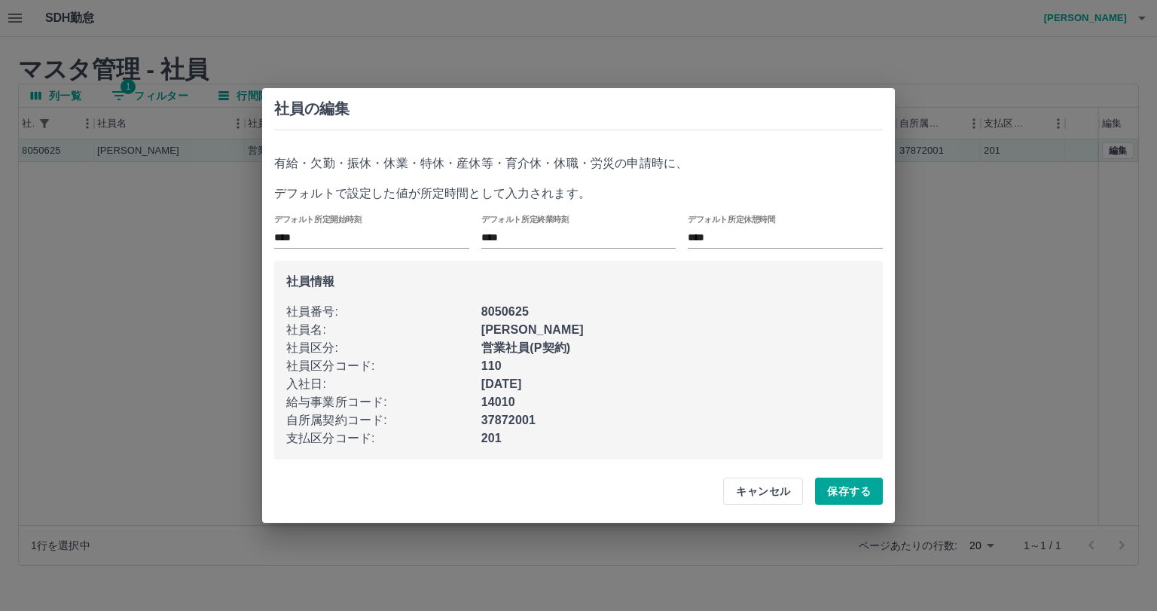
click at [1001, 303] on div "社員の編集 有給・欠勤・振休・休業・特休・産休等・育介休・休職・労災の申請時に、 デフォルトで設定した値が所定時間として入力されます。 デフォルト所定開始時刻…" at bounding box center [578, 305] width 1157 height 611
click at [763, 487] on button "キャンセル" at bounding box center [763, 491] width 80 height 27
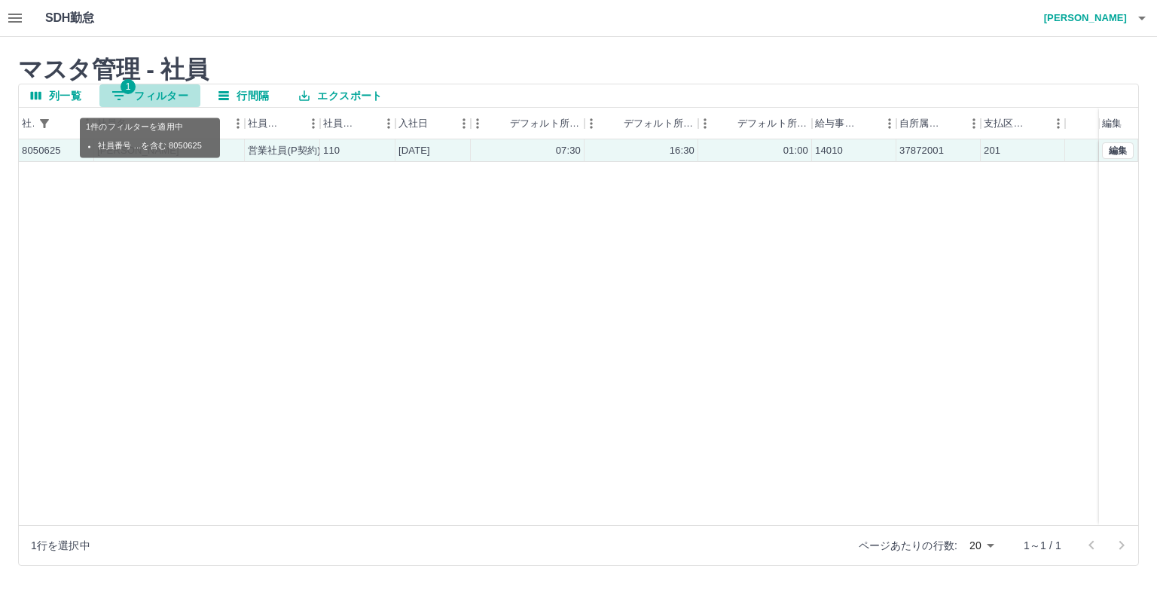
click at [151, 90] on button "1 フィルター" at bounding box center [149, 95] width 101 height 23
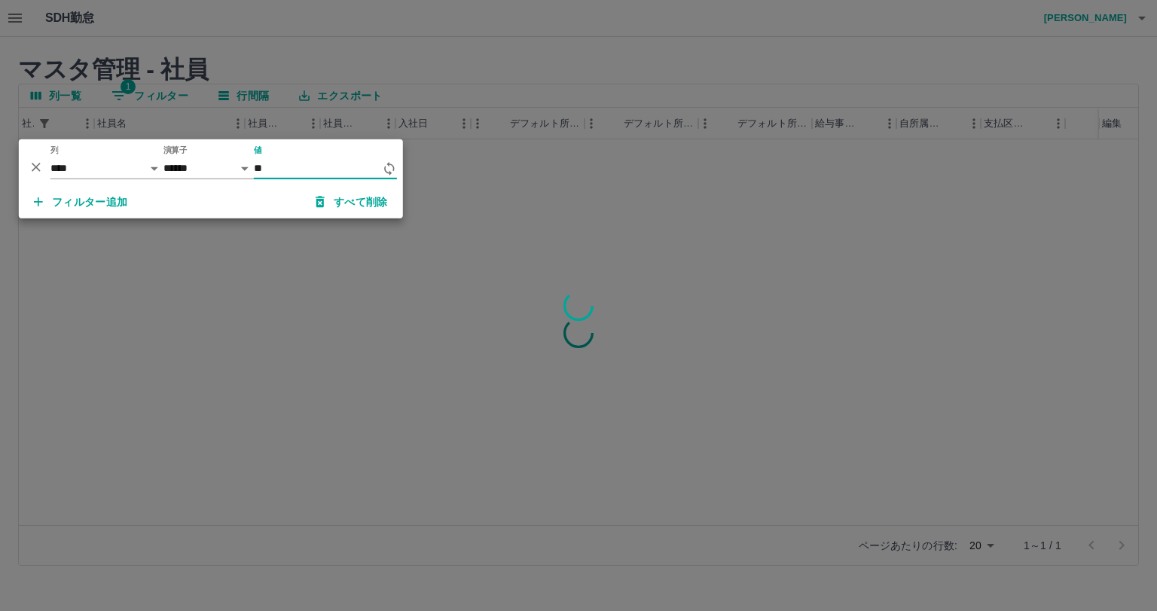
type input "*"
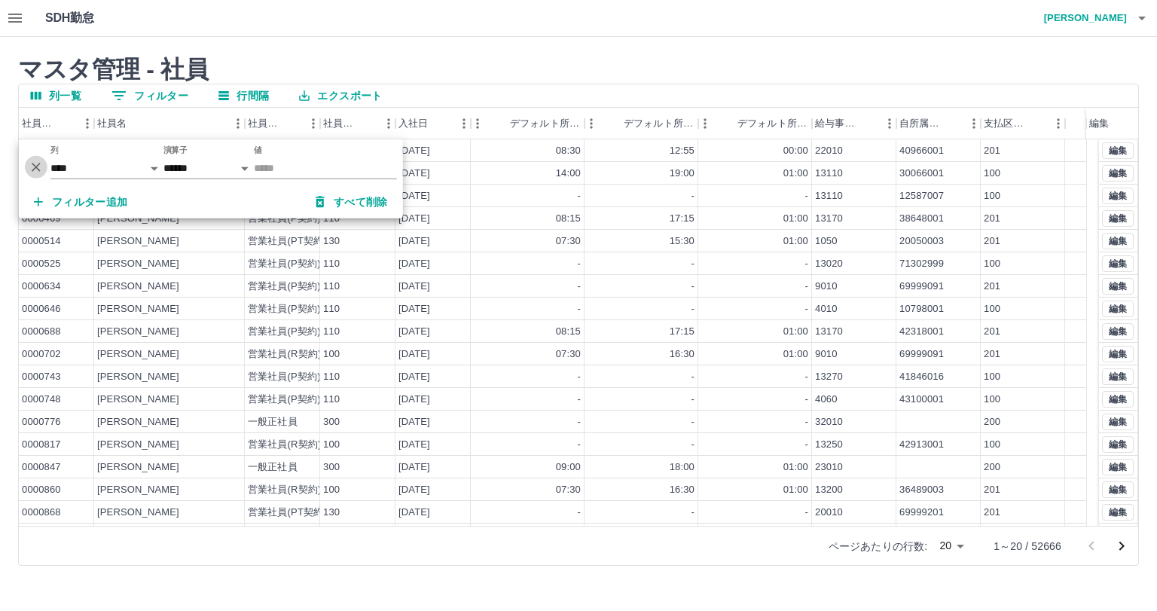
click at [35, 167] on icon "削除" at bounding box center [36, 166] width 9 height 9
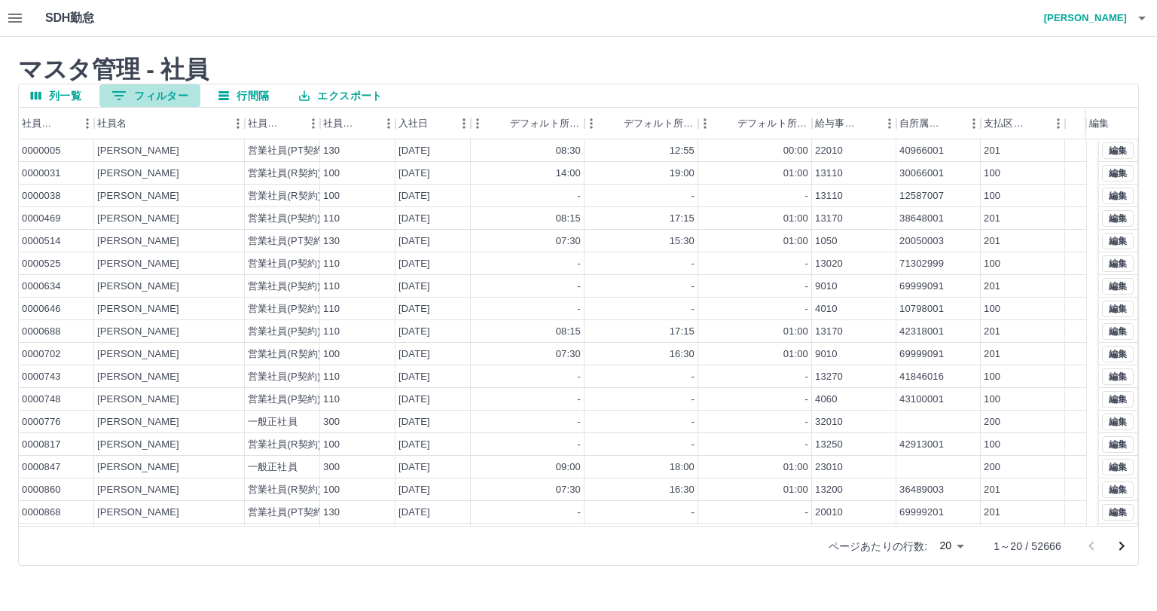
click at [154, 92] on button "0 フィルター" at bounding box center [149, 95] width 101 height 23
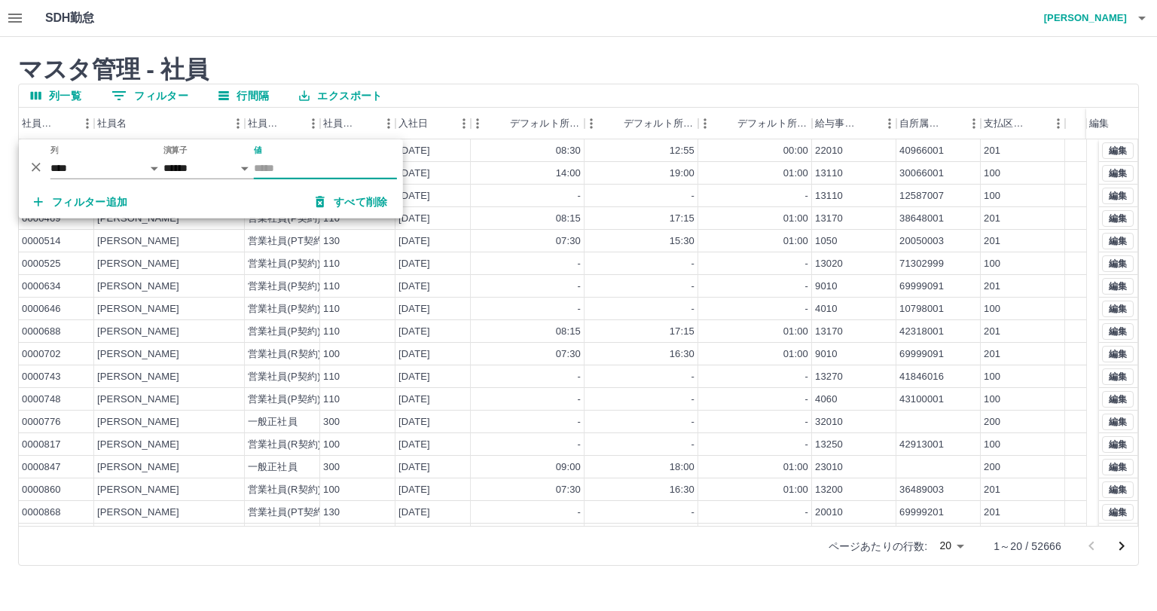
click at [283, 167] on input "値" at bounding box center [325, 168] width 143 height 22
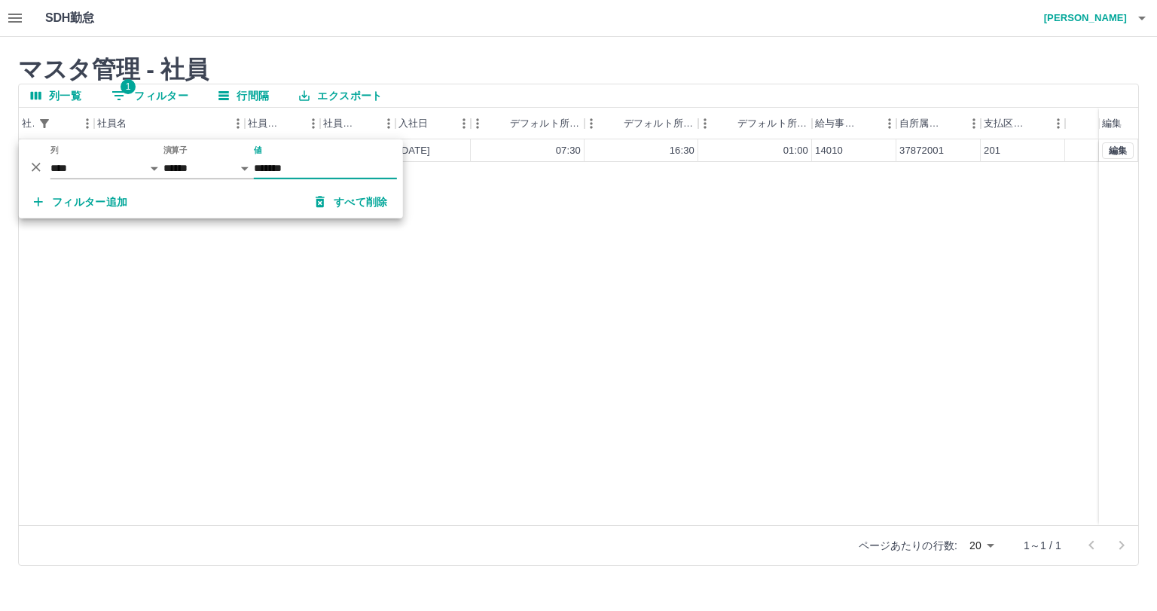
type input "*******"
click at [569, 32] on div "SDH勤怠 髙橋　真理子" at bounding box center [578, 18] width 1157 height 37
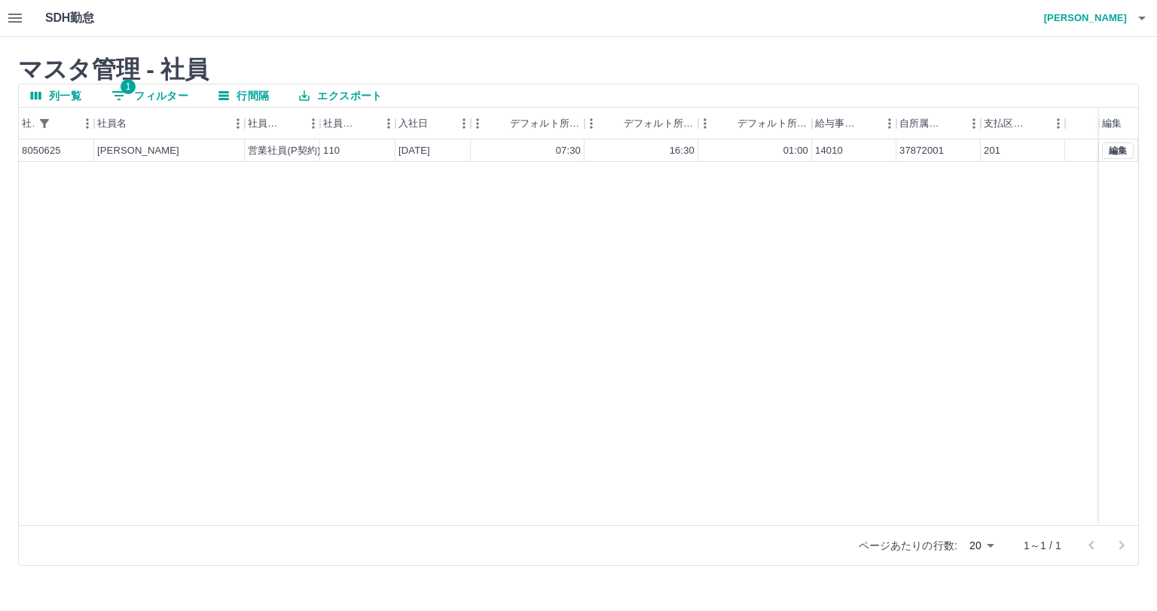
click at [15, 17] on icon "button" at bounding box center [15, 18] width 14 height 9
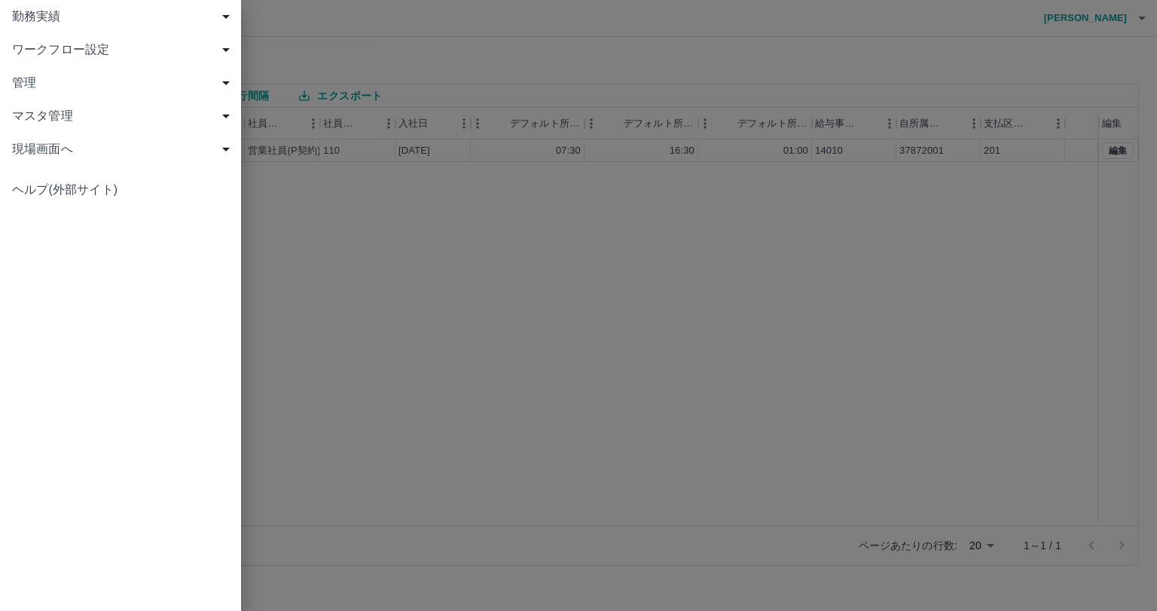
click at [169, 23] on span "勤務実績" at bounding box center [123, 17] width 223 height 18
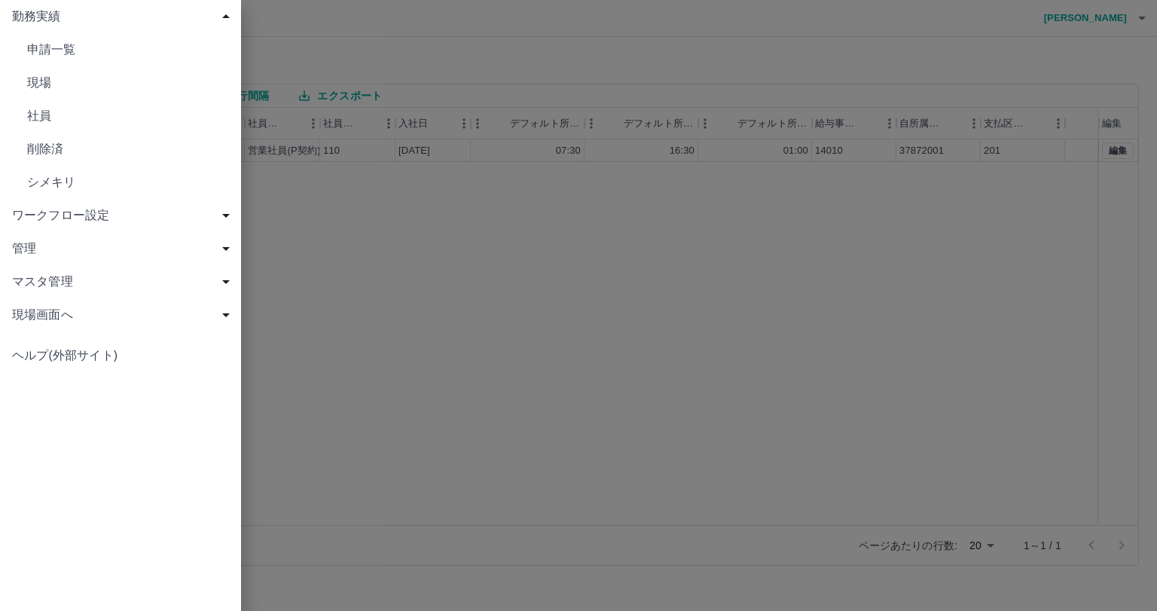
click at [329, 53] on div at bounding box center [578, 305] width 1157 height 611
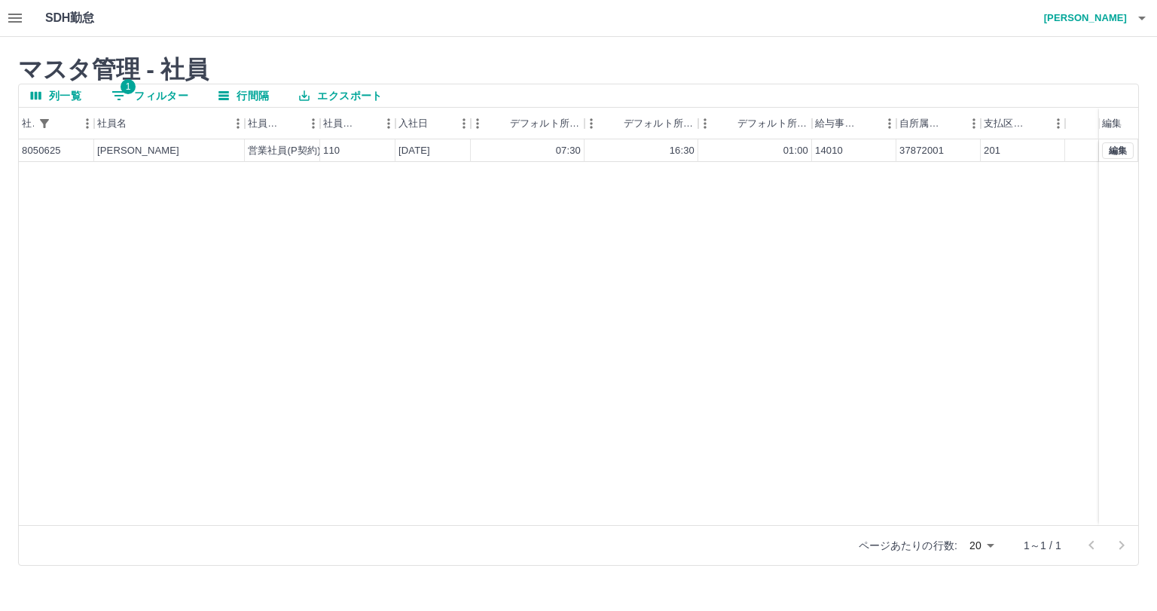
click at [17, 26] on icon "button" at bounding box center [15, 18] width 18 height 18
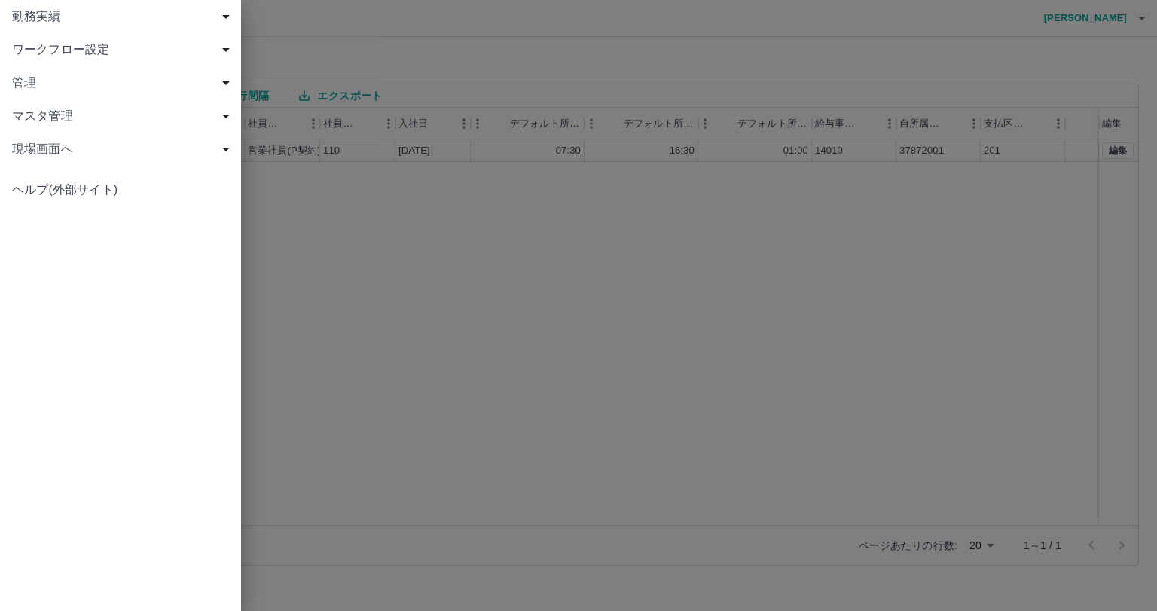
click at [369, 60] on div at bounding box center [578, 305] width 1157 height 611
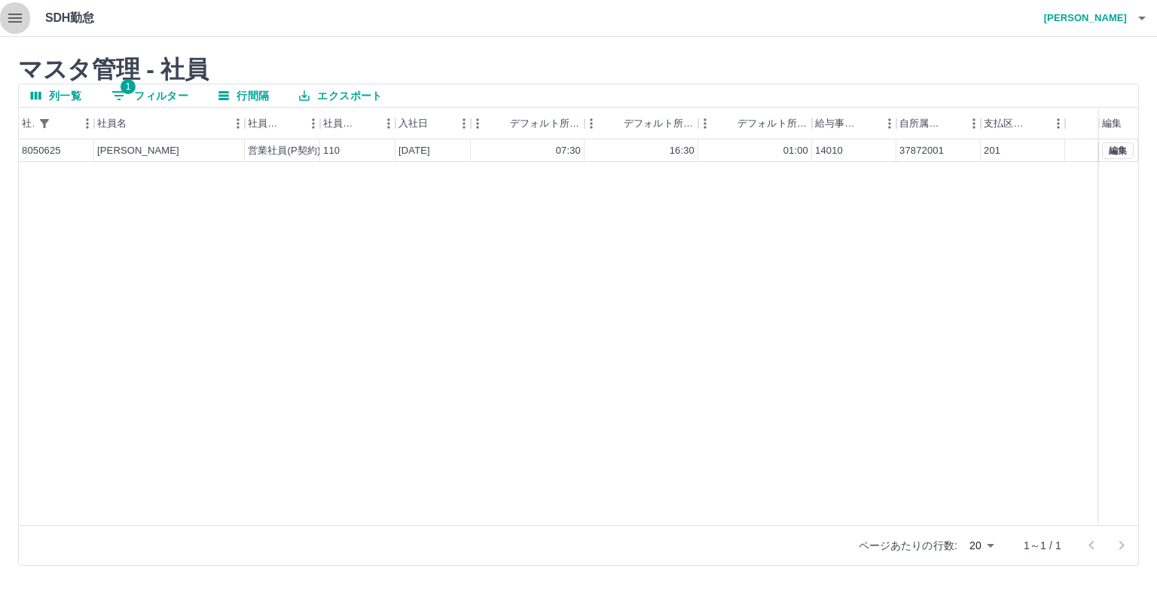
click at [10, 19] on icon "button" at bounding box center [15, 18] width 18 height 18
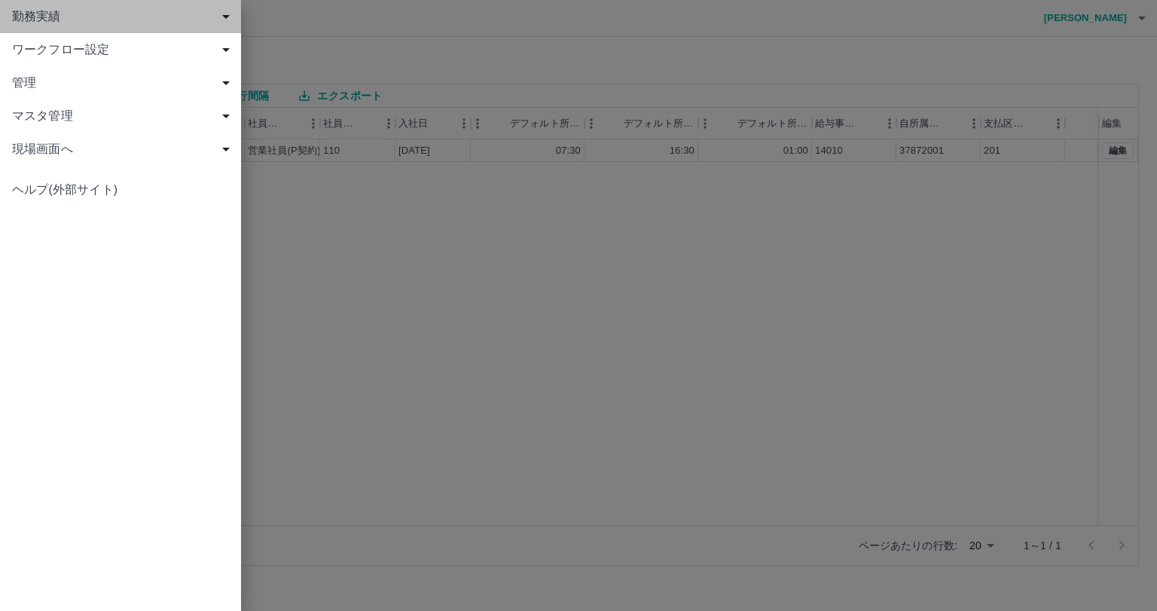
click at [136, 23] on span "勤務実績" at bounding box center [123, 17] width 223 height 18
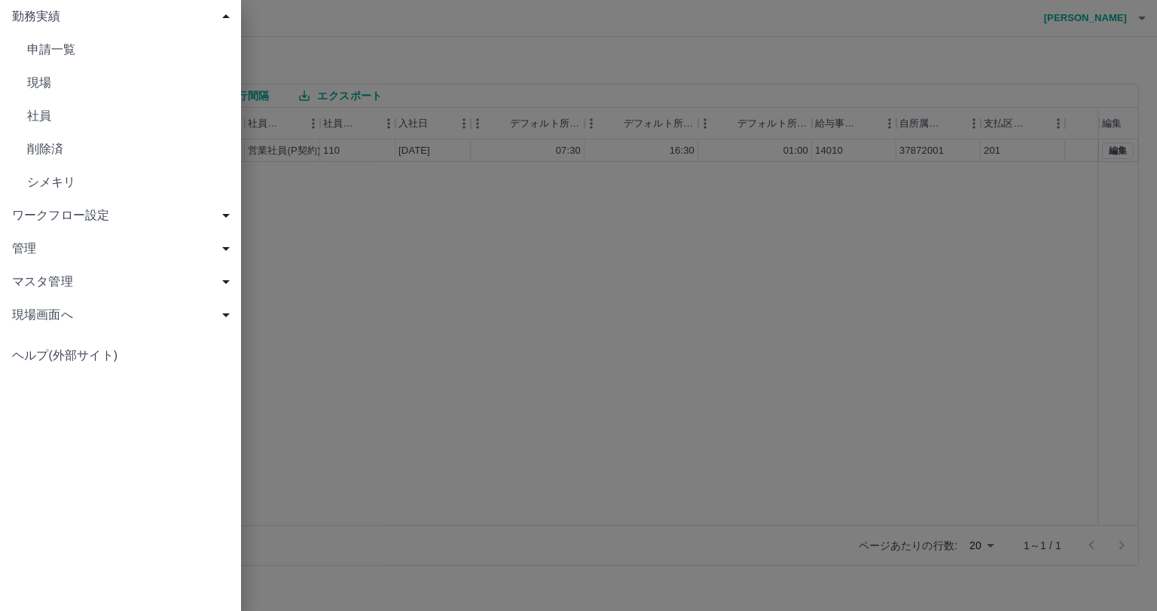
click at [310, 214] on div at bounding box center [578, 305] width 1157 height 611
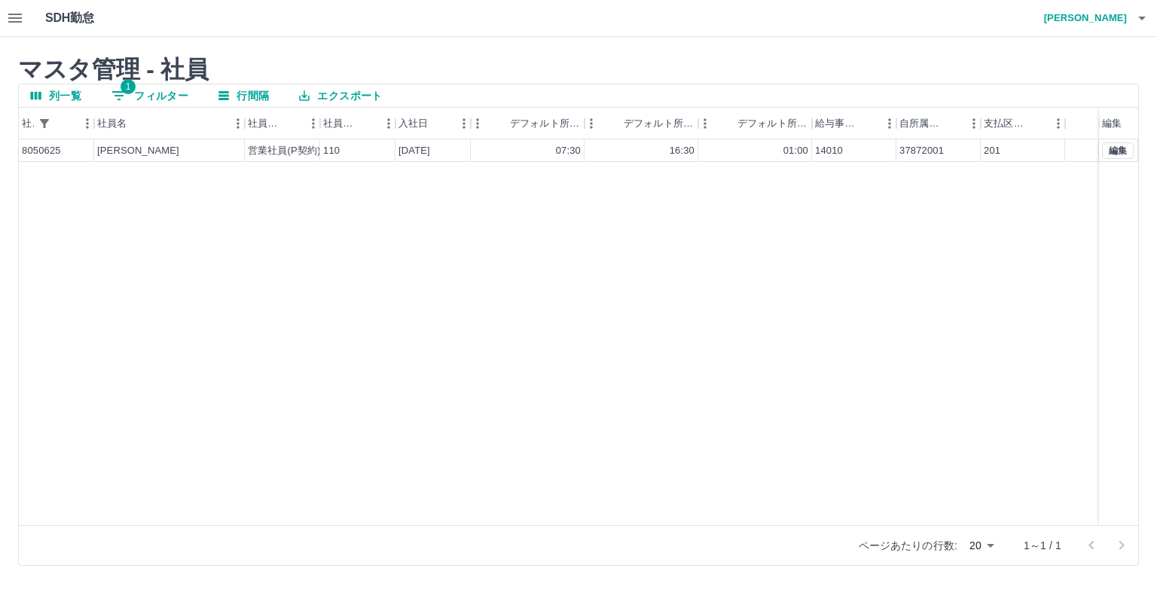
click at [19, 18] on icon "button" at bounding box center [15, 18] width 14 height 9
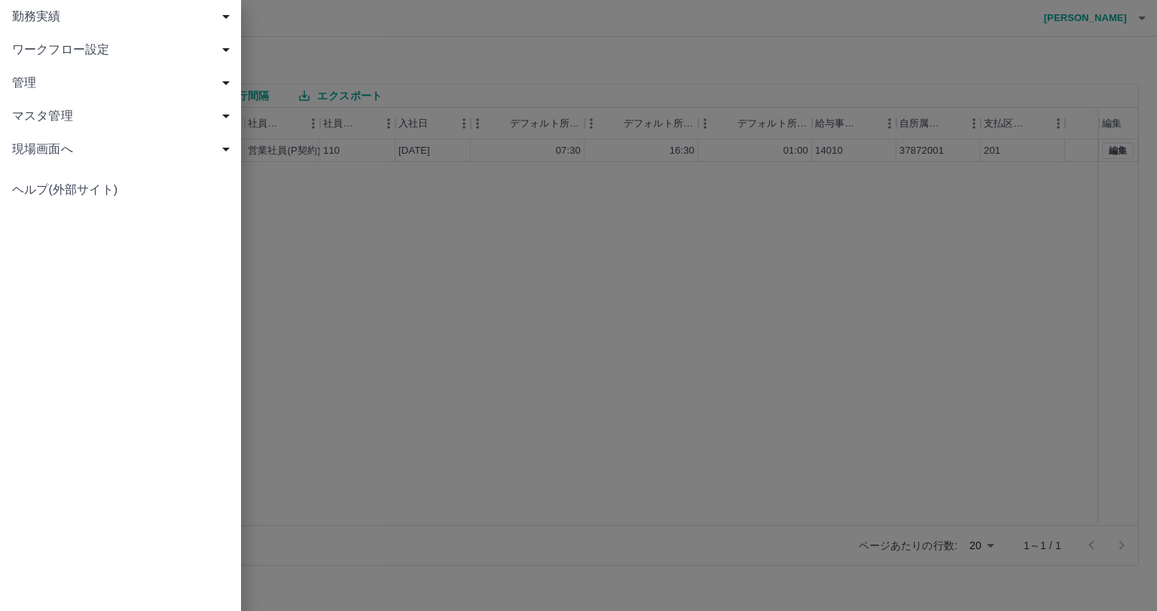
click at [440, 406] on div at bounding box center [578, 305] width 1157 height 611
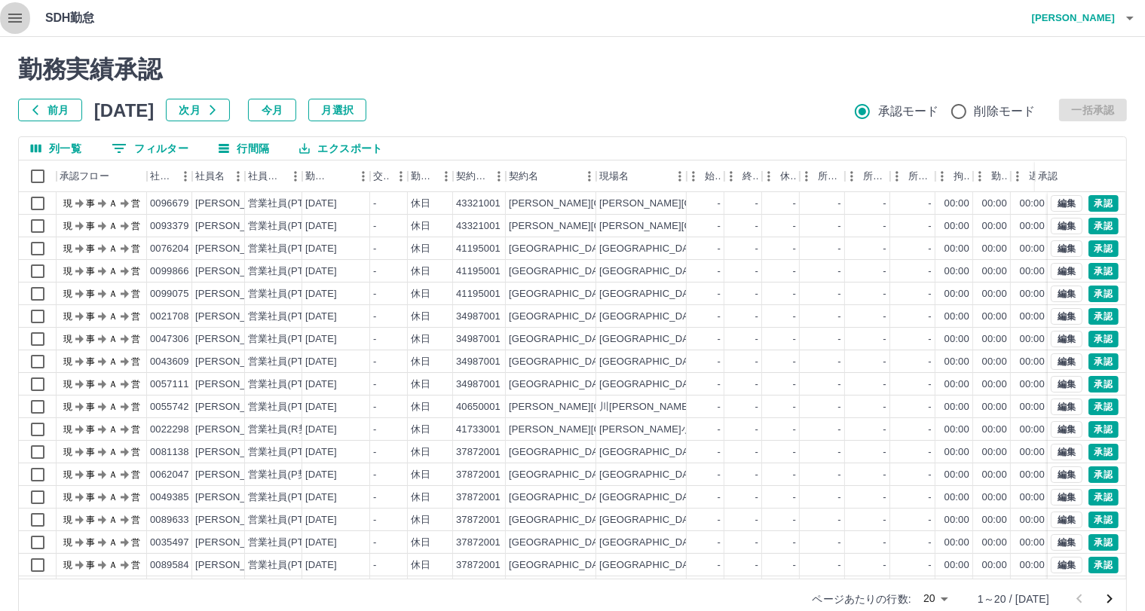
click at [17, 20] on icon "button" at bounding box center [15, 18] width 18 height 18
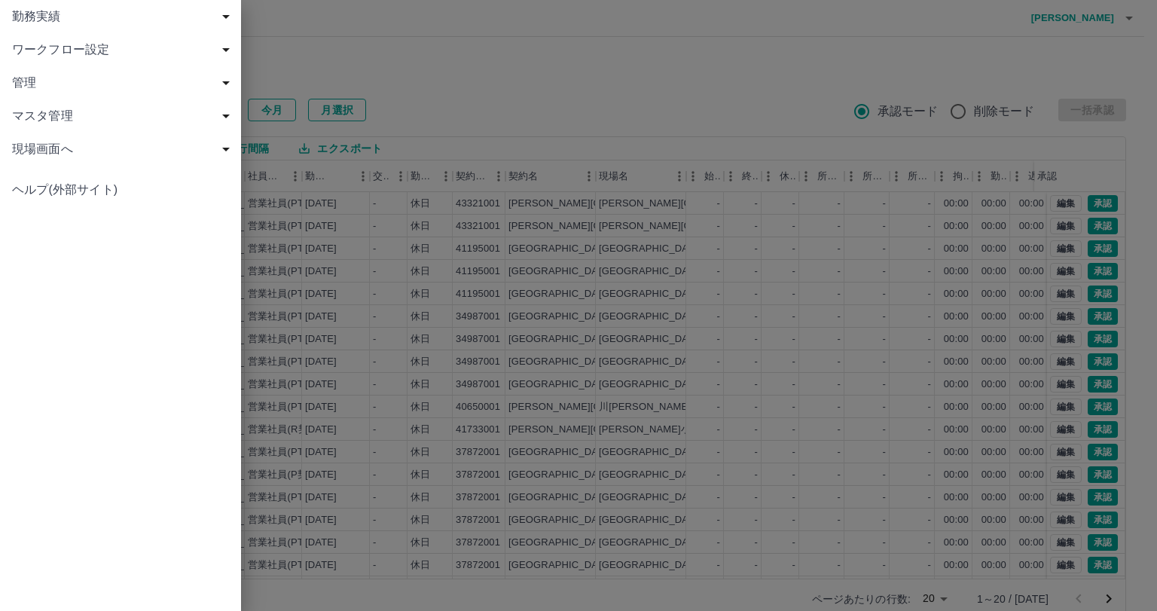
click at [473, 102] on div at bounding box center [578, 305] width 1157 height 611
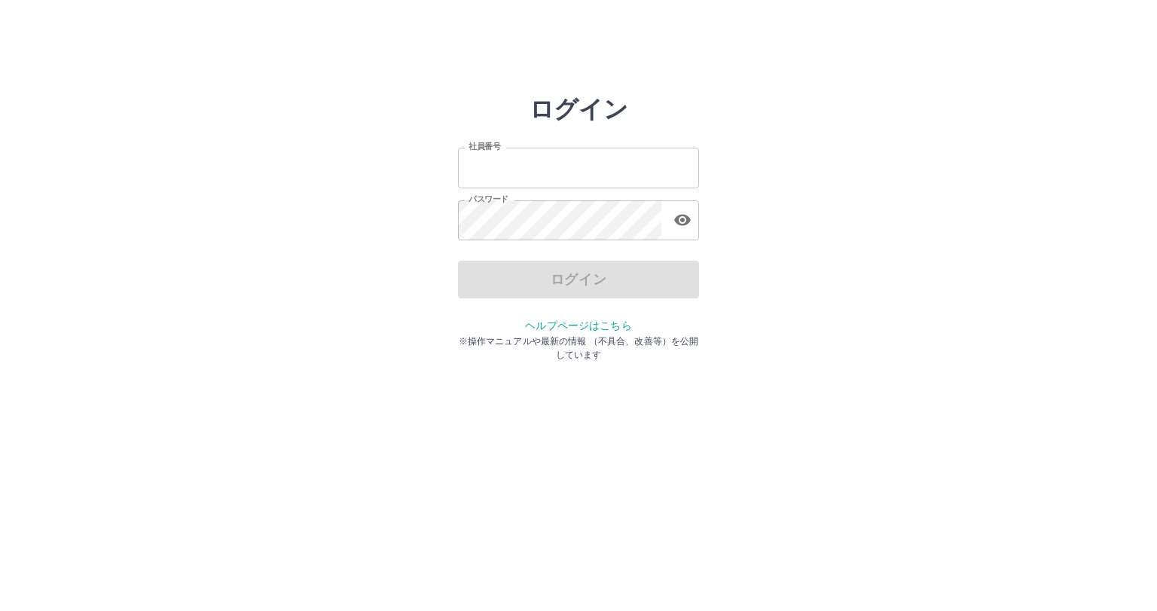
type input "*******"
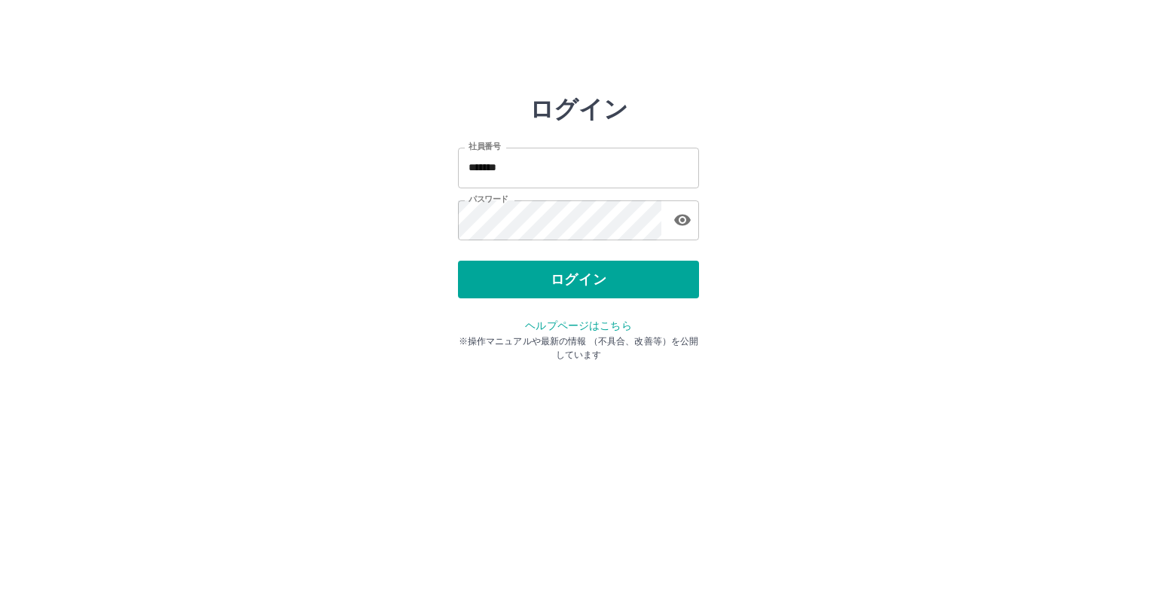
click at [490, 336] on html "ログイン 社員番号 ******* 社員番号 パスワード パスワード ログイン ヘルプページはこちら ※操作マニュアルや最新の情報 （不具合、改善等）を公開し…" at bounding box center [578, 168] width 1157 height 336
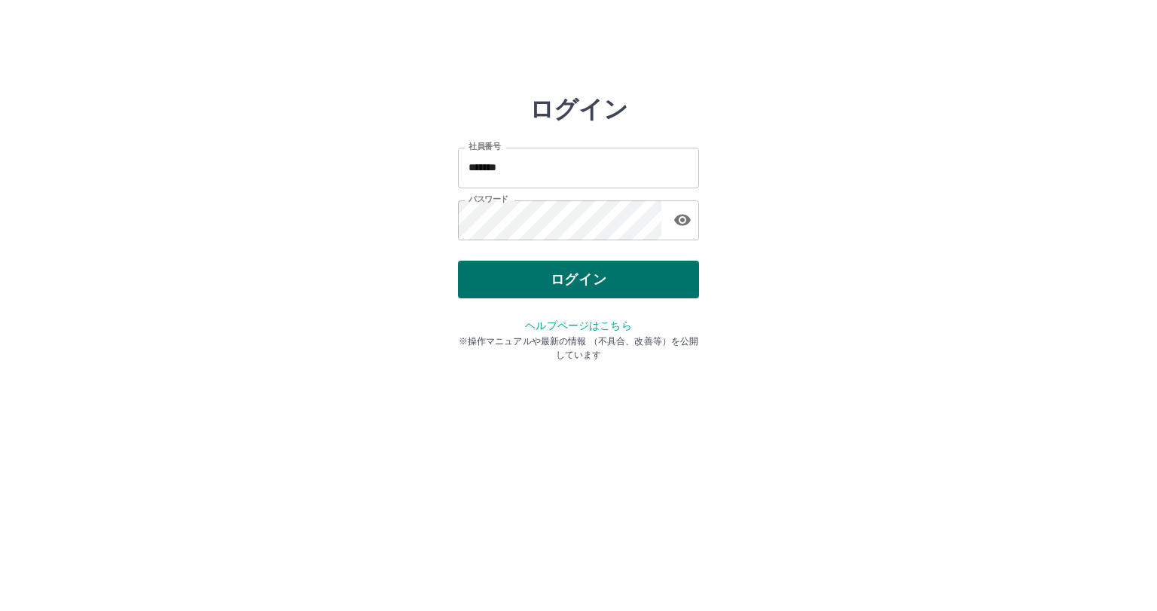
click at [549, 280] on button "ログイン" at bounding box center [578, 280] width 241 height 38
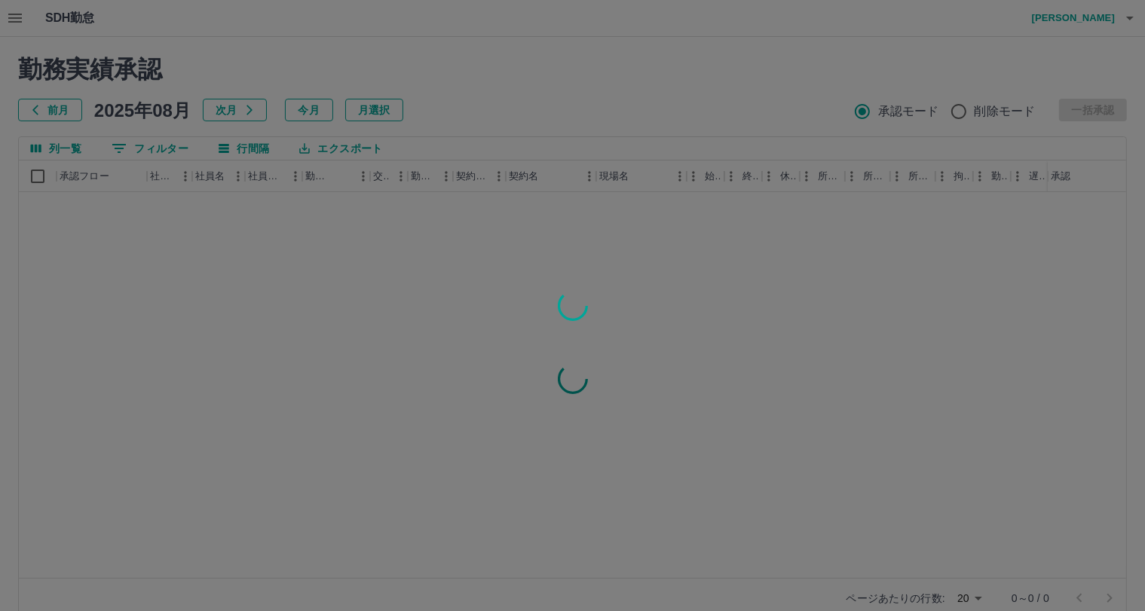
click at [150, 147] on div at bounding box center [572, 305] width 1145 height 611
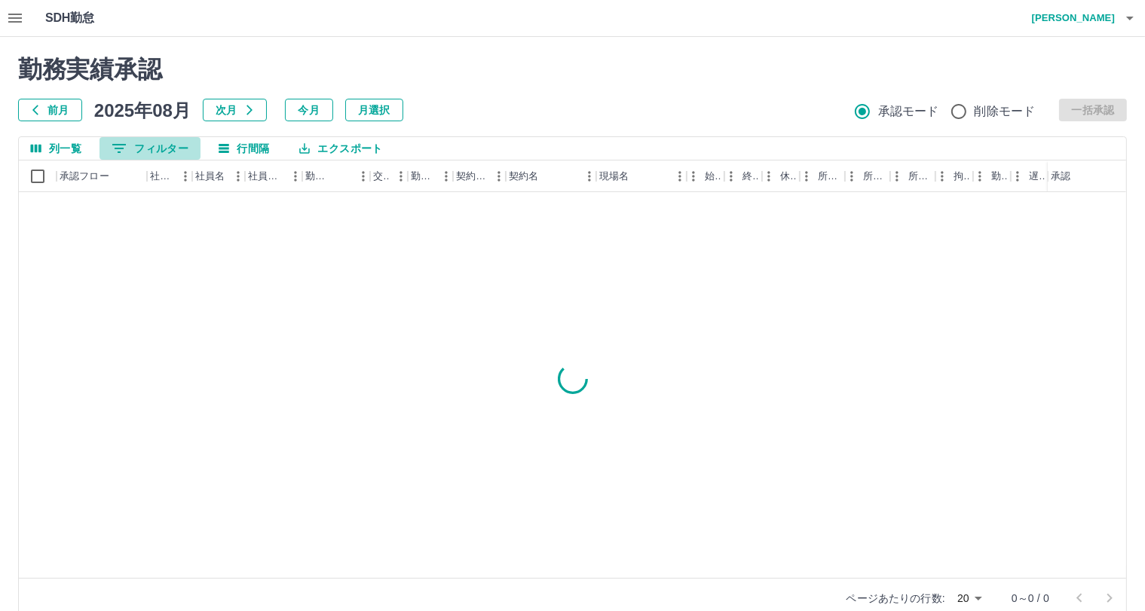
click at [141, 147] on button "0 フィルター" at bounding box center [149, 148] width 101 height 23
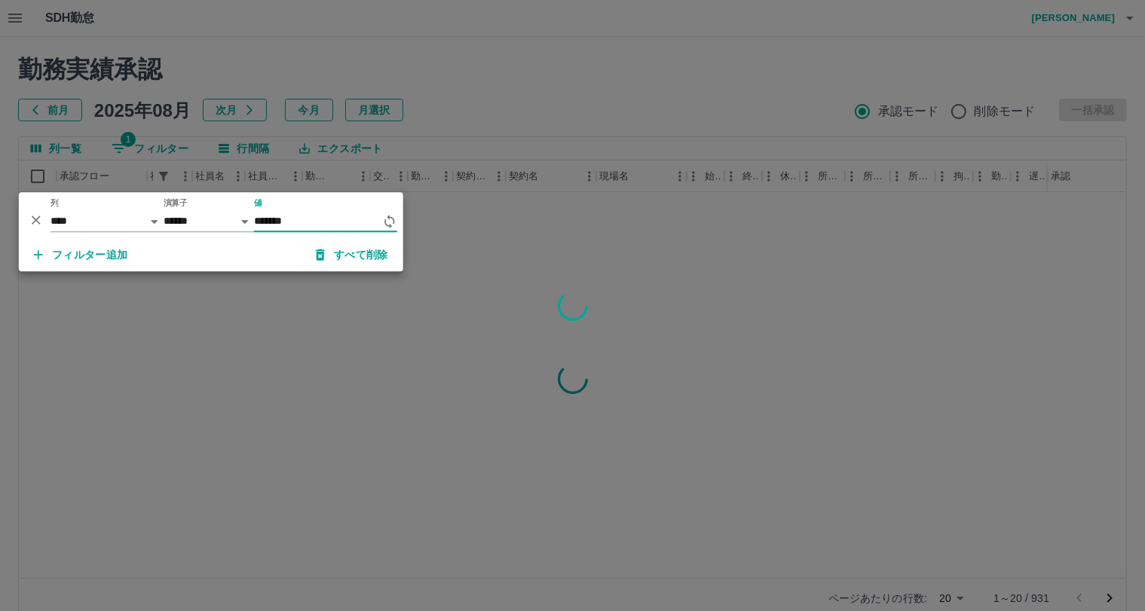
type input "*******"
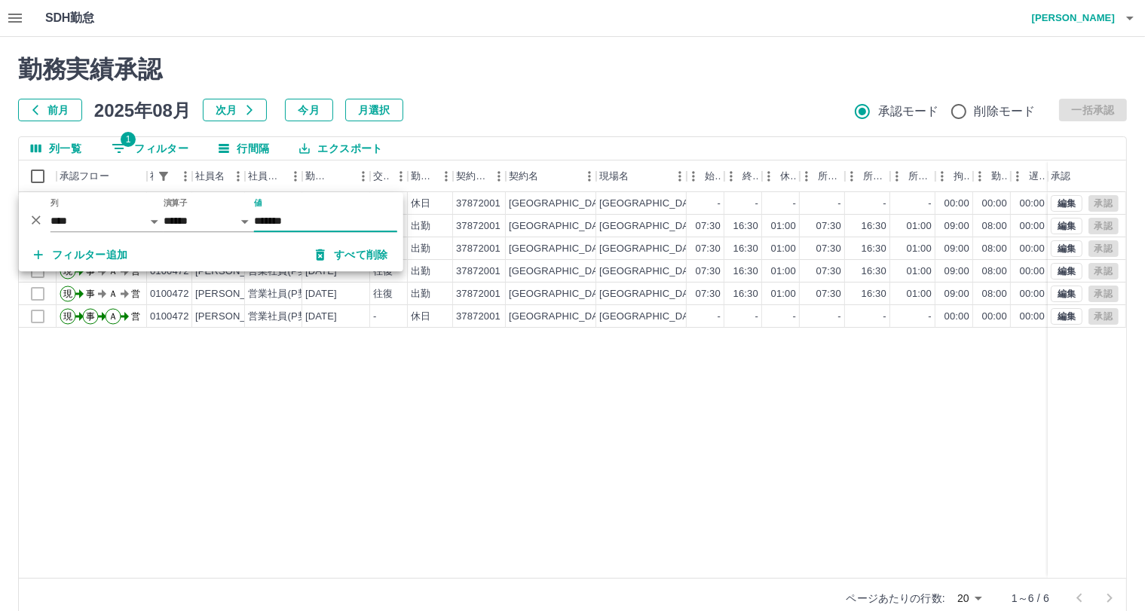
click at [788, 449] on div "現 事 Ａ 営 0100472 荒井　裕理 営業社員(P契約) 2025-08-23 - 休日 37872001 横浜市 横浜市立寺尾小学校 - - - - …" at bounding box center [677, 385] width 1316 height 386
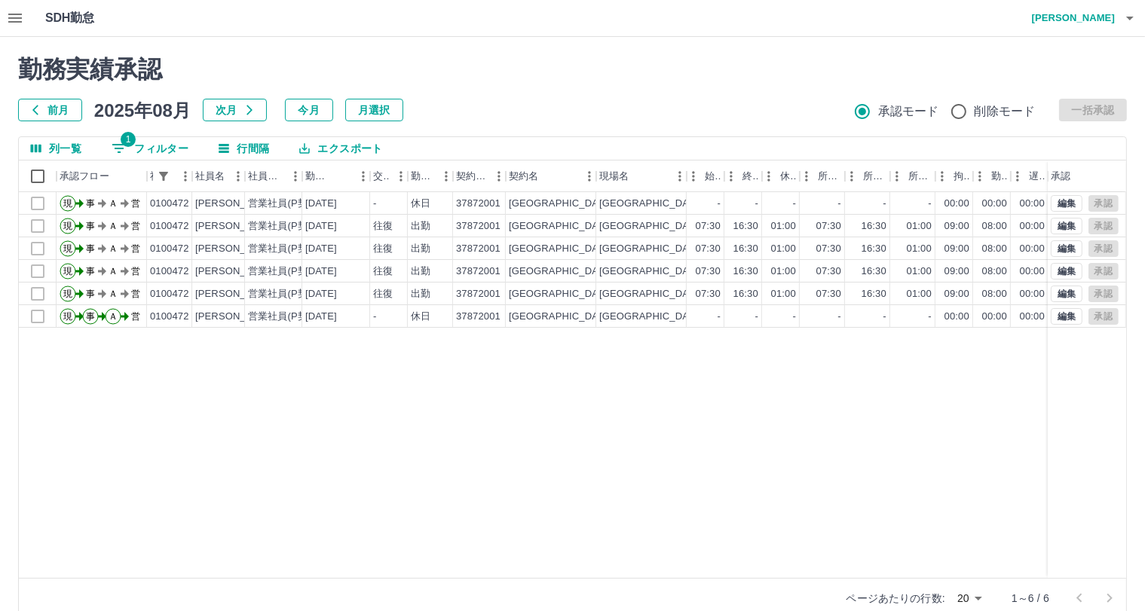
click at [626, 115] on div "前月 2025年08月 次月 今月 月選択 承認モード 削除モード 一括承認" at bounding box center [572, 110] width 1108 height 23
click at [638, 96] on div "勤務実績承認 前月 2025年08月 次月 今月 月選択 承認モード 削除モード 一括承認" at bounding box center [572, 88] width 1108 height 66
click at [464, 76] on h2 "勤務実績承認" at bounding box center [572, 69] width 1108 height 29
click at [1016, 75] on h2 "勤務実績承認" at bounding box center [572, 69] width 1108 height 29
click at [676, 81] on h2 "勤務実績承認" at bounding box center [572, 69] width 1108 height 29
